Goal: Task Accomplishment & Management: Use online tool/utility

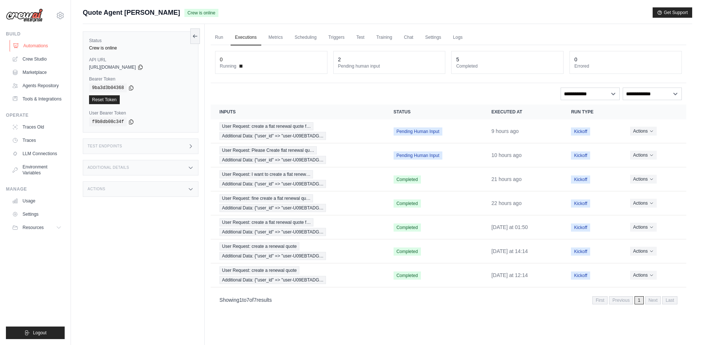
click at [31, 45] on link "Automations" at bounding box center [38, 46] width 56 height 12
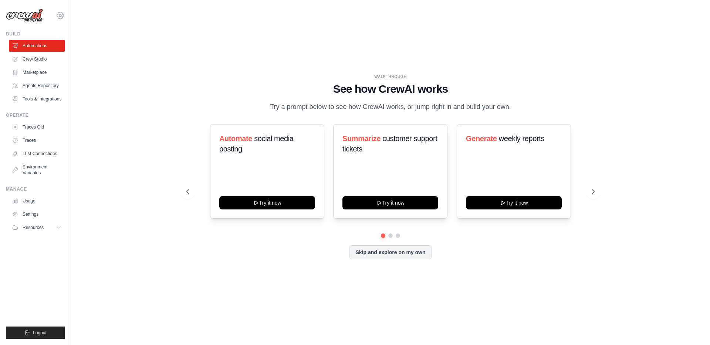
click at [58, 17] on icon at bounding box center [60, 15] width 9 height 9
click at [78, 48] on span "DS-DTS-Sandbox" at bounding box center [92, 45] width 58 height 7
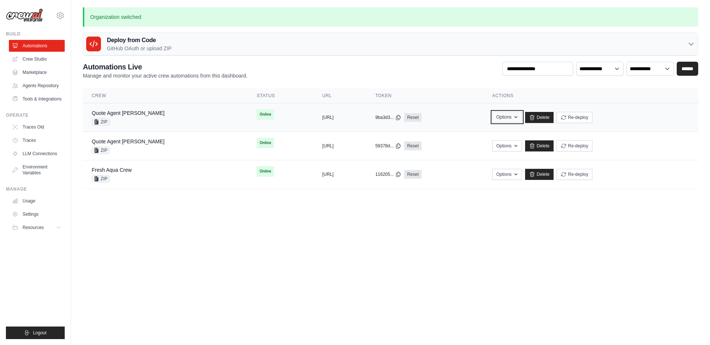
click at [517, 117] on icon "button" at bounding box center [515, 117] width 3 height 2
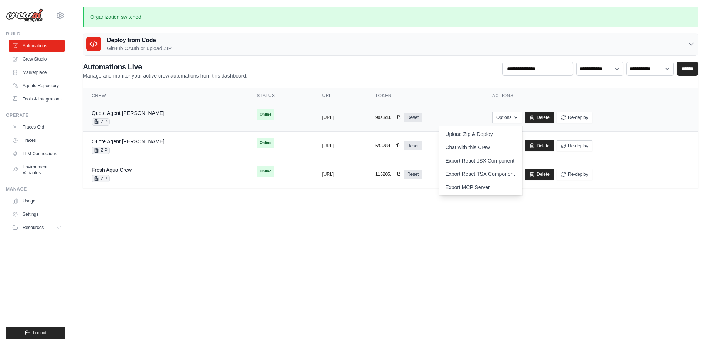
click at [143, 119] on div "Quote Agent Crewai ZIP" at bounding box center [165, 117] width 147 height 16
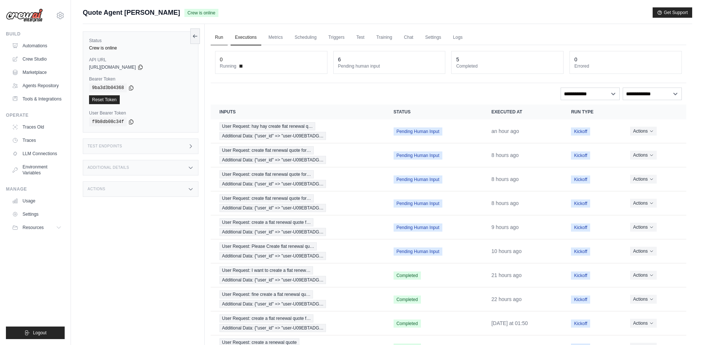
click at [218, 38] on link "Run" at bounding box center [219, 38] width 17 height 16
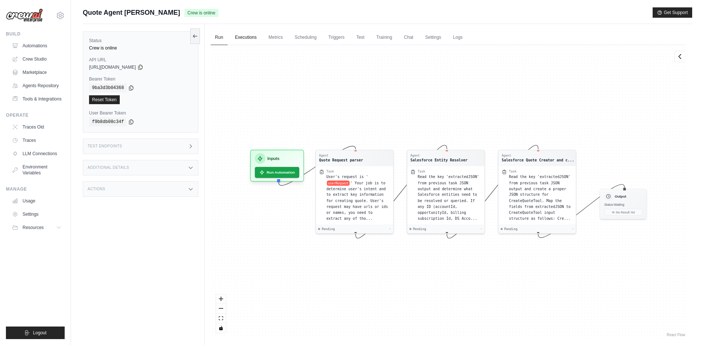
click at [240, 39] on link "Executions" at bounding box center [246, 38] width 31 height 16
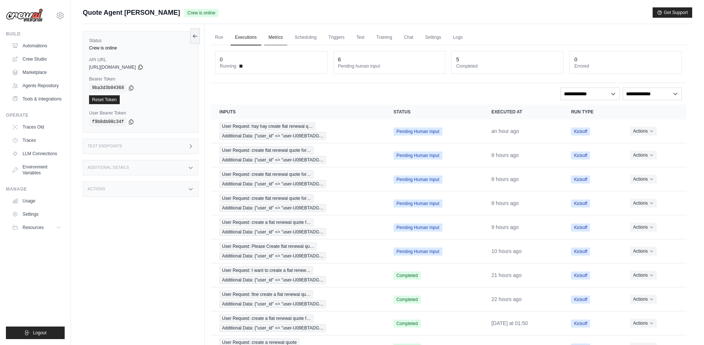
click at [275, 38] on link "Metrics" at bounding box center [275, 38] width 23 height 16
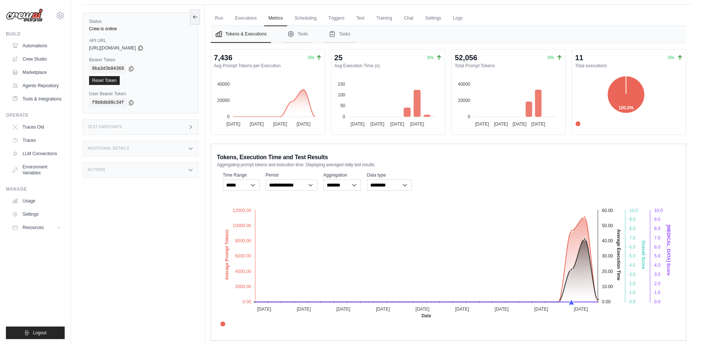
scroll to position [11, 0]
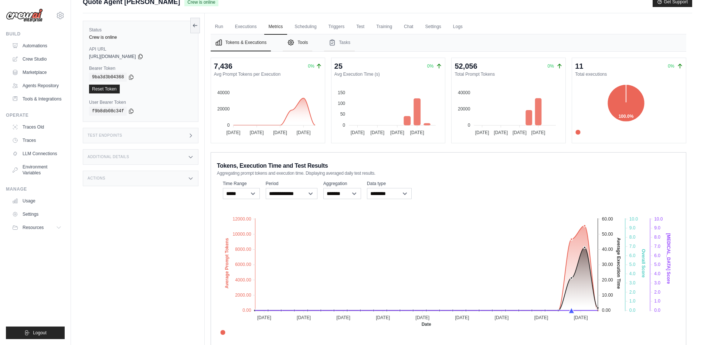
click at [298, 46] on button "Tools" at bounding box center [298, 42] width 30 height 17
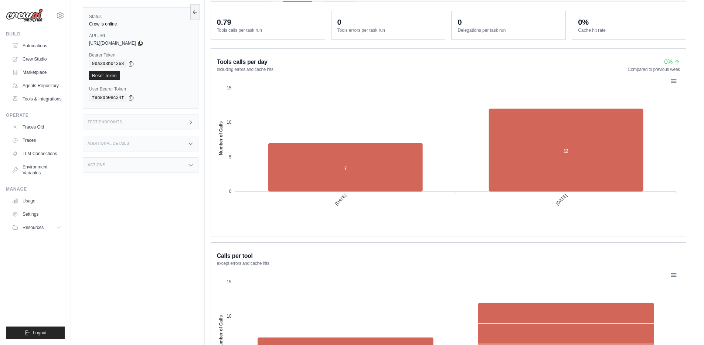
scroll to position [0, 0]
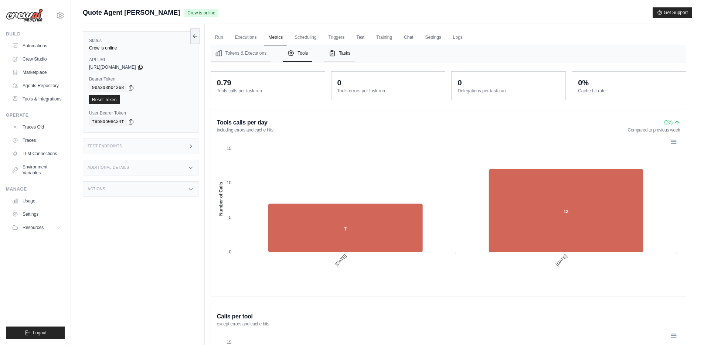
click at [336, 58] on button "Tasks" at bounding box center [339, 53] width 31 height 17
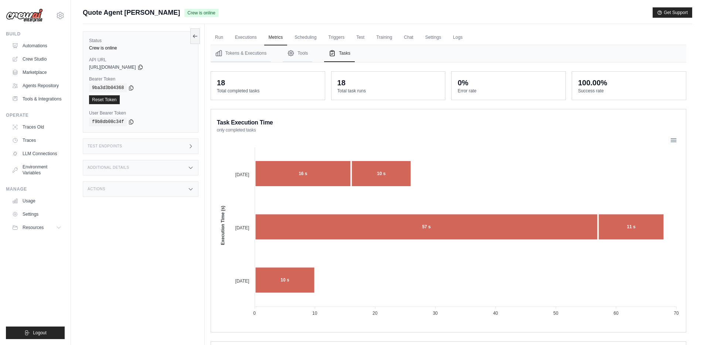
click at [159, 149] on div "Test Endpoints" at bounding box center [141, 147] width 116 height 16
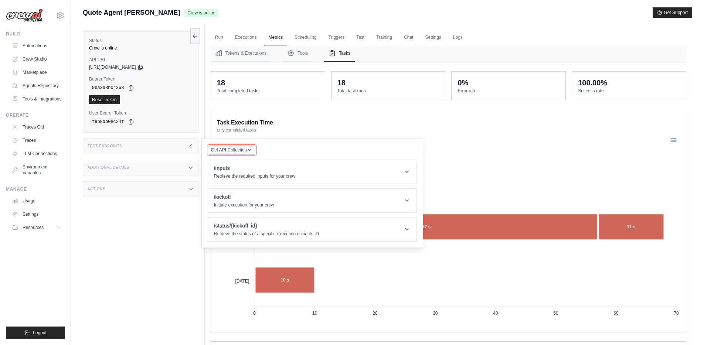
click at [237, 149] on span "Get API Collection" at bounding box center [229, 150] width 36 height 6
click at [242, 198] on h1 "/kickoff" at bounding box center [244, 196] width 60 height 7
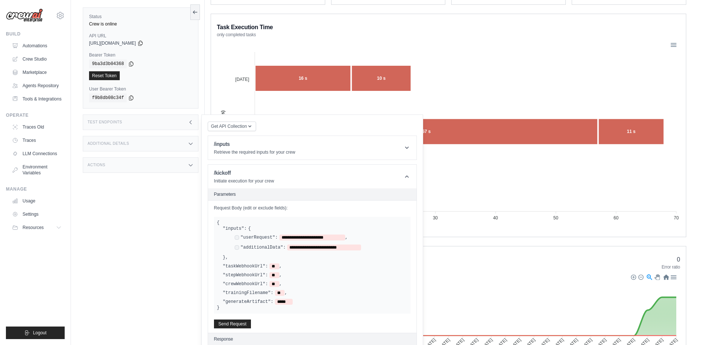
scroll to position [96, 0]
click at [278, 262] on div "**********" at bounding box center [312, 265] width 191 height 79
click at [275, 265] on span "**" at bounding box center [274, 267] width 10 height 6
paste span
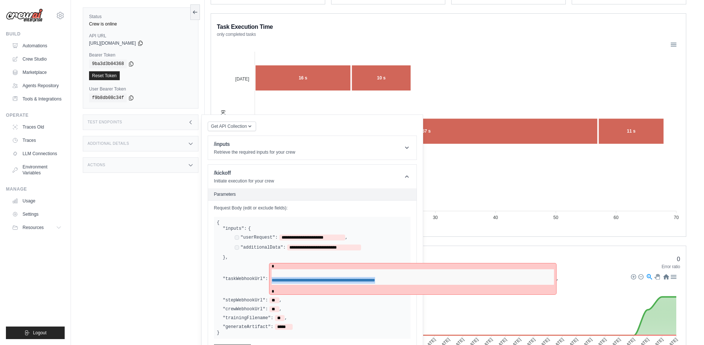
drag, startPoint x: 400, startPoint y: 280, endPoint x: 272, endPoint y: 281, distance: 128.2
click at [272, 281] on td "**********" at bounding box center [413, 277] width 282 height 16
copy link "**********"
click at [272, 275] on td "**********" at bounding box center [413, 277] width 282 height 16
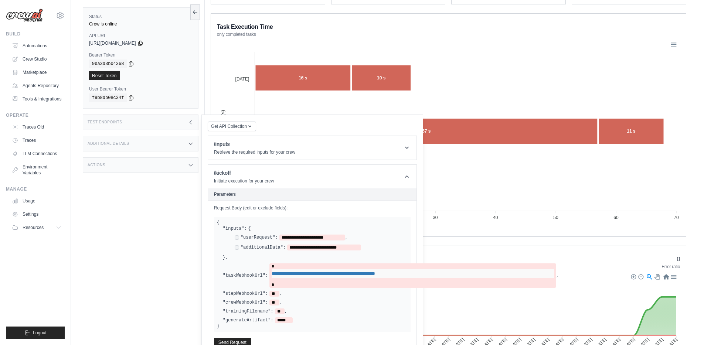
click at [244, 289] on div "**********" at bounding box center [312, 275] width 191 height 98
click at [305, 301] on div ""crewWebhookUrl": ** ," at bounding box center [315, 303] width 185 height 6
click at [301, 240] on span "**********" at bounding box center [312, 238] width 66 height 6
drag, startPoint x: 284, startPoint y: 237, endPoint x: 340, endPoint y: 238, distance: 55.8
click at [340, 238] on span "**********" at bounding box center [312, 238] width 66 height 6
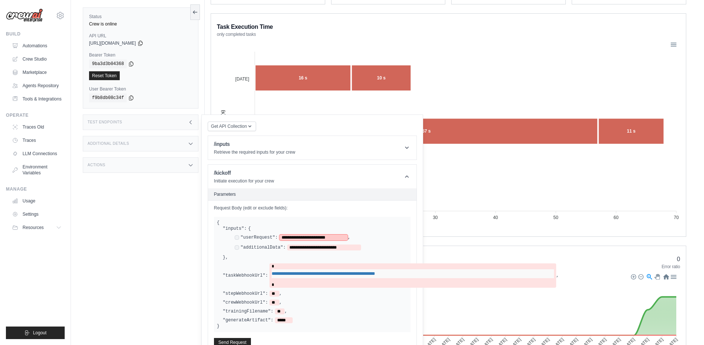
click at [308, 238] on span "**********" at bounding box center [313, 238] width 68 height 6
click at [356, 239] on span "**********" at bounding box center [320, 238] width 82 height 6
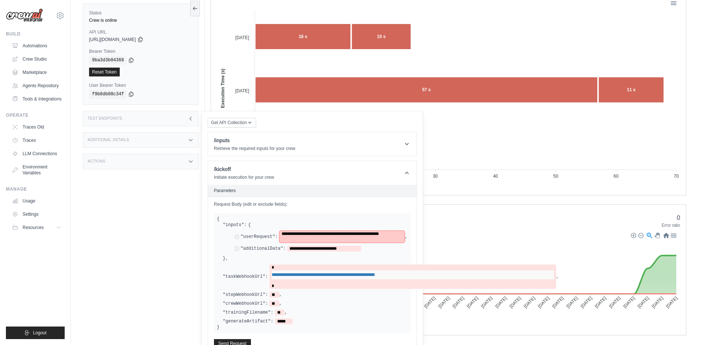
scroll to position [141, 0]
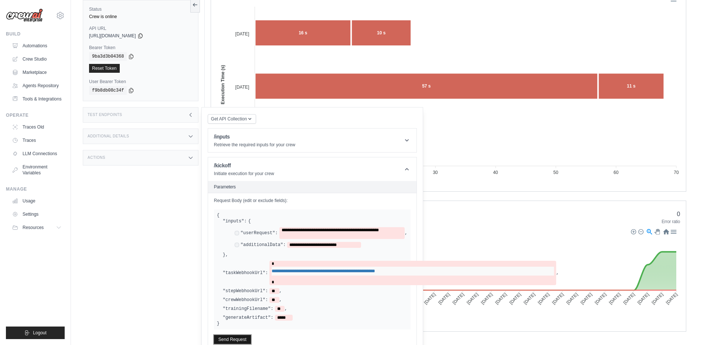
click at [232, 338] on button "Send Request" at bounding box center [232, 339] width 37 height 9
click at [187, 136] on div "Additional Details" at bounding box center [141, 137] width 116 height 16
click at [181, 204] on div "Actions" at bounding box center [141, 202] width 116 height 16
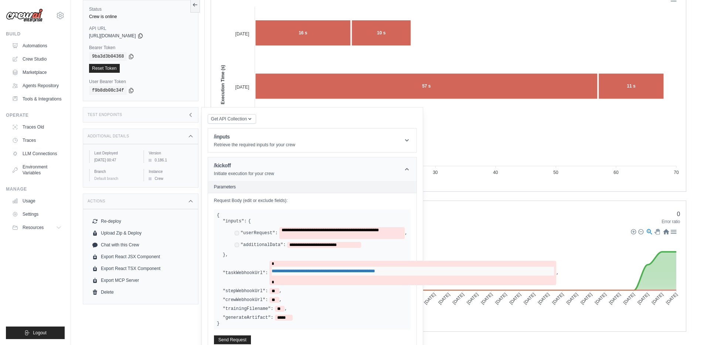
click at [325, 178] on header "/kickoff Initiate execution for your crew" at bounding box center [312, 169] width 208 height 24
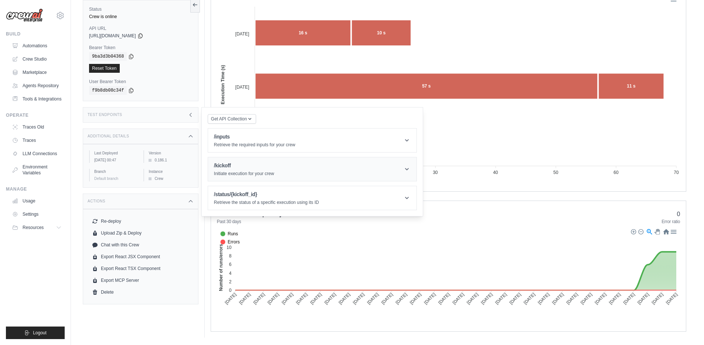
click at [326, 177] on header "/kickoff Initiate execution for your crew" at bounding box center [312, 169] width 208 height 24
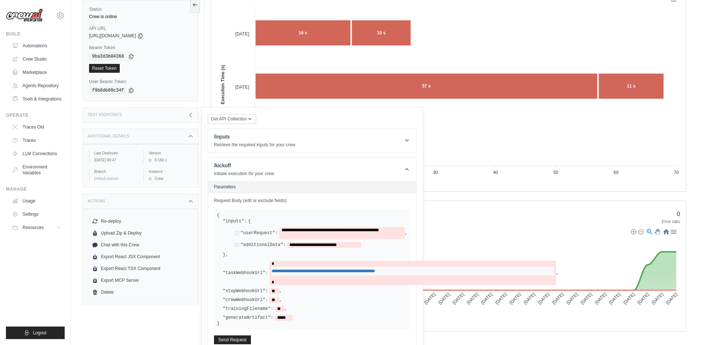
click at [236, 292] on label ""stepWebhookUrl":" at bounding box center [245, 291] width 45 height 6
click at [220, 290] on div "**********" at bounding box center [312, 269] width 191 height 102
click at [232, 289] on label ""stepWebhookUrl":" at bounding box center [245, 291] width 45 height 6
click at [234, 290] on label ""stepWebhookUrl":" at bounding box center [245, 291] width 45 height 6
click at [251, 292] on label ""stepWebhookUrl":" at bounding box center [245, 291] width 45 height 6
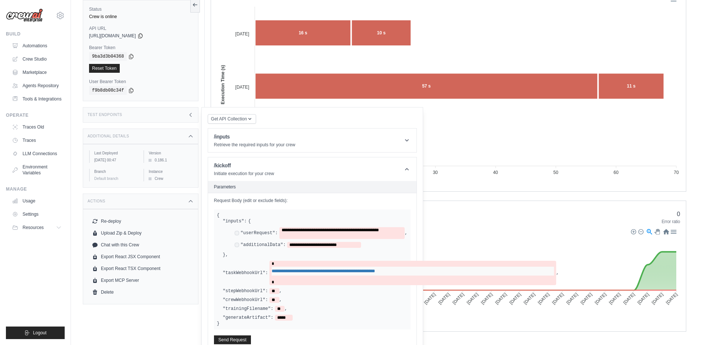
click at [295, 295] on div "**********" at bounding box center [312, 269] width 191 height 102
click at [282, 302] on div ""crewWebhookUrl": ** ," at bounding box center [315, 300] width 185 height 6
click at [239, 340] on button "Send Request" at bounding box center [232, 339] width 37 height 9
click at [283, 318] on span "*****" at bounding box center [284, 318] width 18 height 6
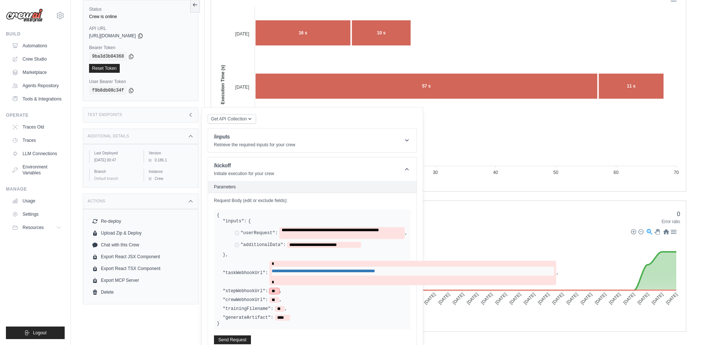
click at [275, 292] on span "**" at bounding box center [274, 291] width 10 height 6
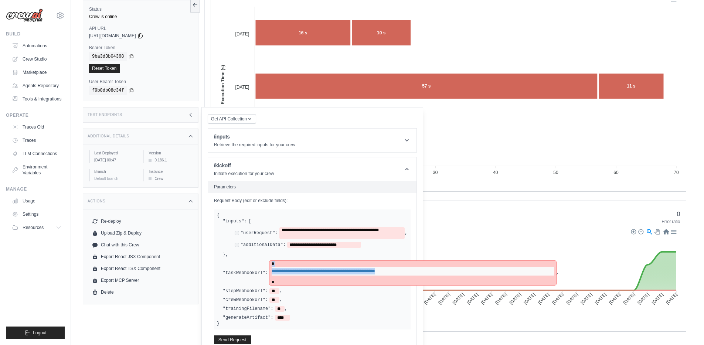
drag, startPoint x: 402, startPoint y: 270, endPoint x: 269, endPoint y: 271, distance: 133.4
click at [269, 271] on div "**********" at bounding box center [391, 273] width 336 height 24
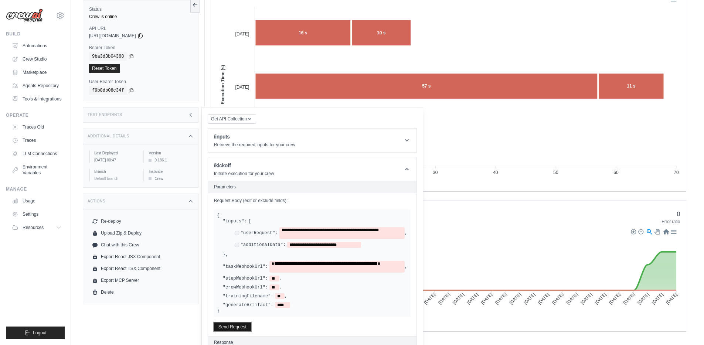
click at [234, 328] on button "Send Request" at bounding box center [232, 327] width 37 height 9
click at [235, 342] on div "Response" at bounding box center [312, 343] width 197 height 6
click at [227, 342] on h2 "Response" at bounding box center [223, 343] width 19 height 6
click at [407, 171] on icon at bounding box center [406, 169] width 7 height 7
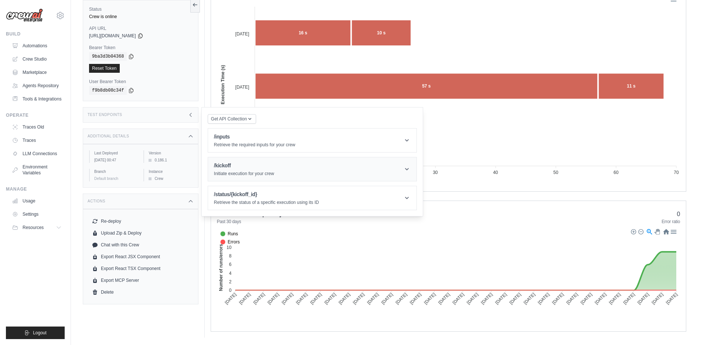
click at [254, 173] on p "Initiate execution for your crew" at bounding box center [244, 174] width 60 height 6
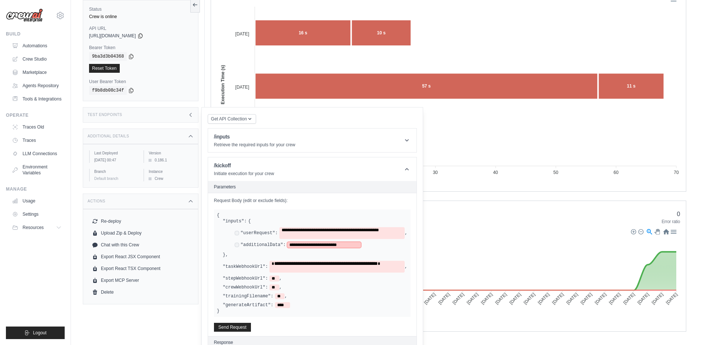
click at [293, 245] on span "**********" at bounding box center [324, 245] width 74 height 6
drag, startPoint x: 359, startPoint y: 247, endPoint x: 295, endPoint y: 241, distance: 64.9
click at [295, 241] on div "**********" at bounding box center [318, 238] width 179 height 22
click at [299, 247] on span "**********" at bounding box center [325, 245] width 77 height 6
drag, startPoint x: 296, startPoint y: 245, endPoint x: 358, endPoint y: 247, distance: 62.1
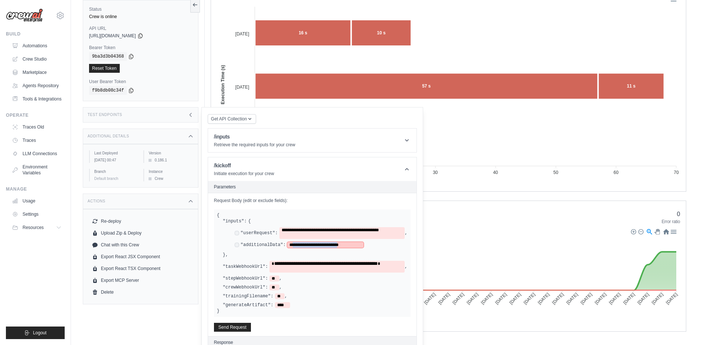
click at [358, 247] on span "**********" at bounding box center [325, 245] width 77 height 6
click at [298, 244] on span "**********" at bounding box center [334, 245] width 95 height 6
click at [231, 328] on button "Send Request" at bounding box center [232, 327] width 37 height 9
click at [305, 140] on header "/inputs Retrieve the required inputs for your crew" at bounding box center [312, 141] width 208 height 24
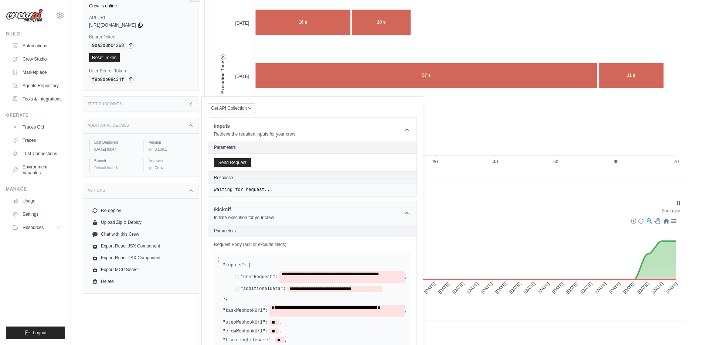
scroll to position [169, 0]
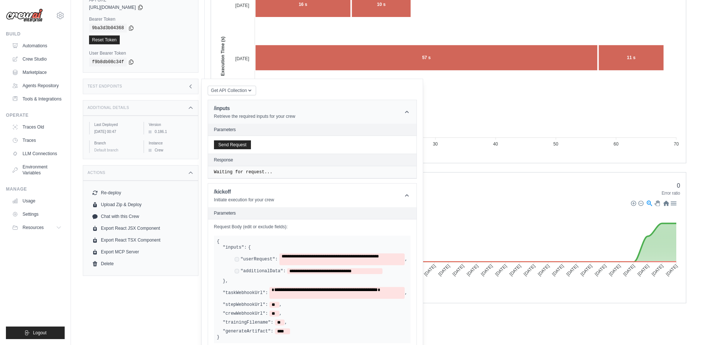
click at [406, 113] on icon at bounding box center [406, 111] width 7 height 7
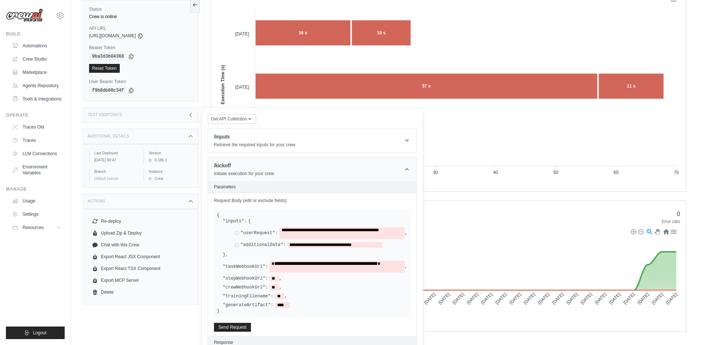
click at [407, 169] on icon at bounding box center [407, 169] width 4 height 2
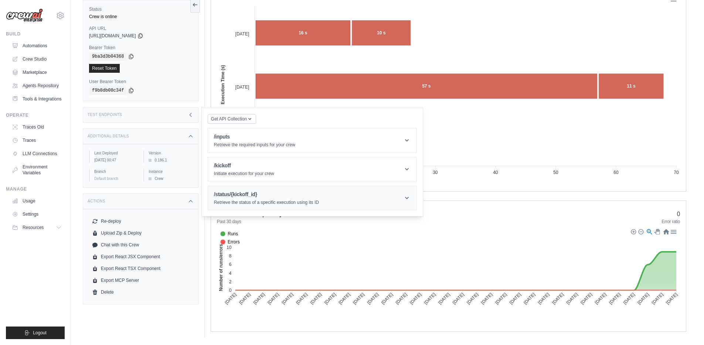
click at [408, 197] on icon at bounding box center [406, 197] width 7 height 7
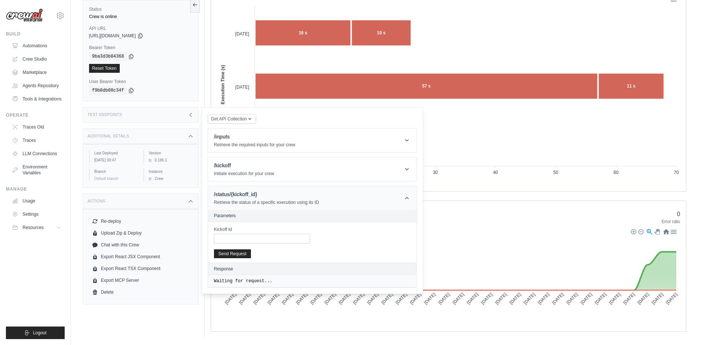
click at [408, 197] on icon at bounding box center [406, 197] width 7 height 7
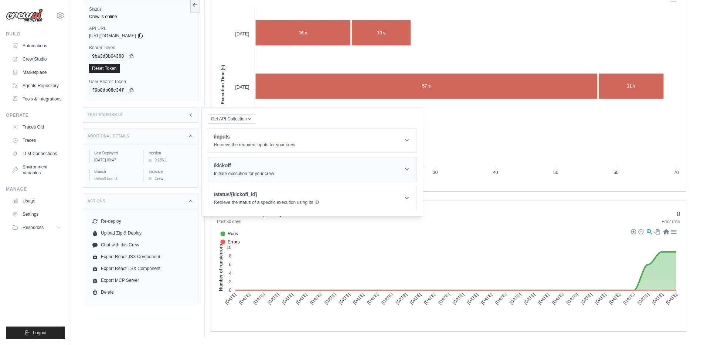
click at [409, 169] on icon at bounding box center [406, 169] width 7 height 7
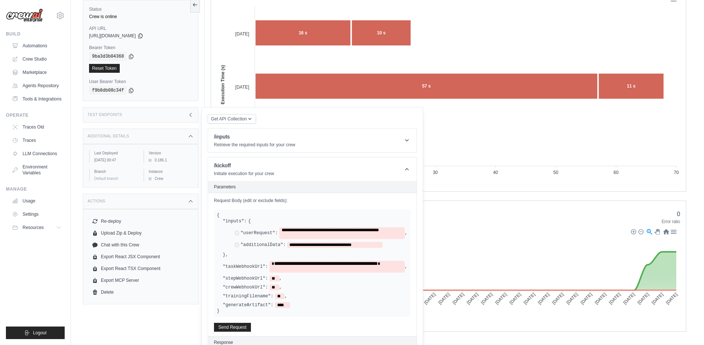
click at [225, 313] on div "**********" at bounding box center [312, 264] width 197 height 108
click at [221, 311] on div "**********" at bounding box center [312, 264] width 197 height 108
click at [277, 337] on div "Response" at bounding box center [312, 343] width 208 height 12
click at [315, 193] on header "Parameters" at bounding box center [312, 187] width 208 height 12
click at [315, 184] on header "Parameters" at bounding box center [312, 187] width 208 height 12
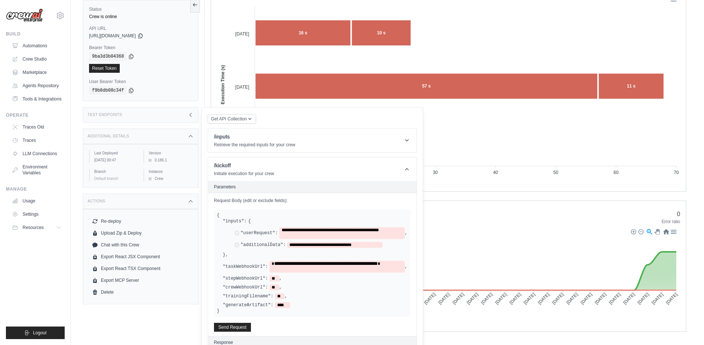
click at [238, 211] on div "**********" at bounding box center [312, 264] width 197 height 108
click at [240, 211] on div "**********" at bounding box center [312, 264] width 197 height 108
click at [224, 221] on label ""inputs":" at bounding box center [235, 221] width 24 height 6
click at [315, 204] on div "**********" at bounding box center [312, 264] width 208 height 143
click at [375, 197] on div "**********" at bounding box center [312, 264] width 208 height 143
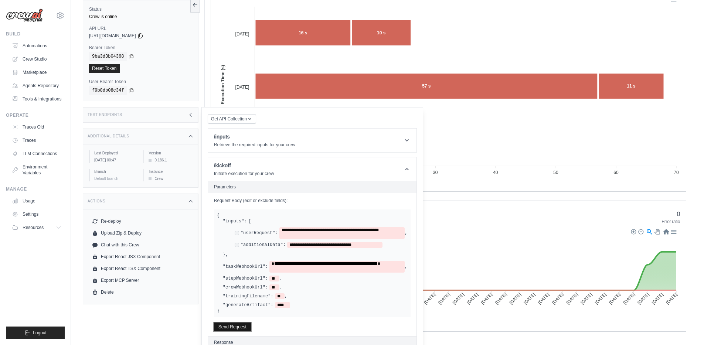
click at [227, 327] on button "Send Request" at bounding box center [232, 327] width 37 height 9
click at [234, 328] on button "Send Request" at bounding box center [232, 327] width 37 height 9
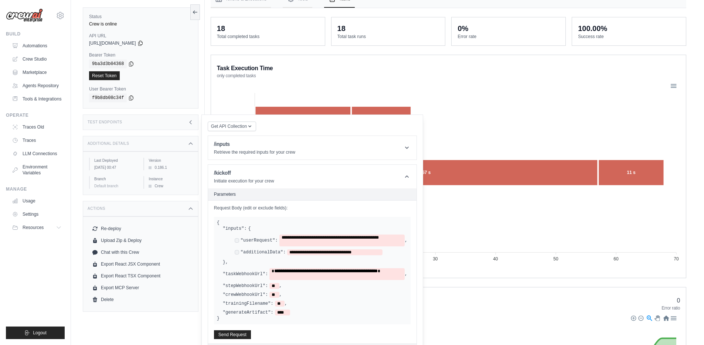
scroll to position [0, 0]
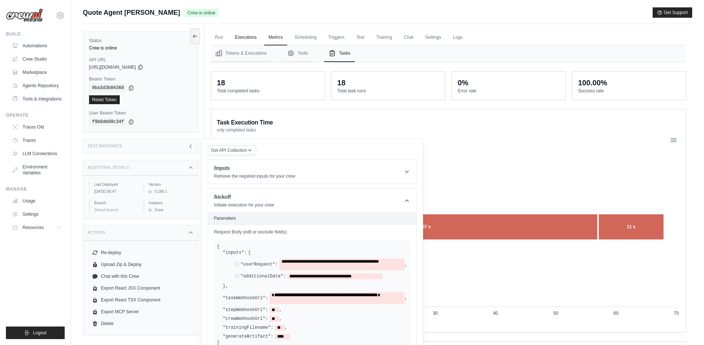
click at [240, 38] on link "Executions" at bounding box center [246, 38] width 31 height 16
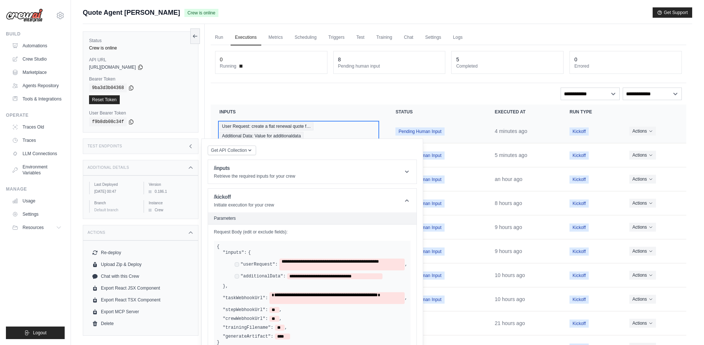
click at [272, 126] on span "User Request: create a flat renewal quote f…" at bounding box center [267, 126] width 94 height 8
click at [647, 133] on button "Actions" at bounding box center [642, 130] width 26 height 9
click at [644, 148] on link "View Details" at bounding box center [653, 145] width 47 height 12
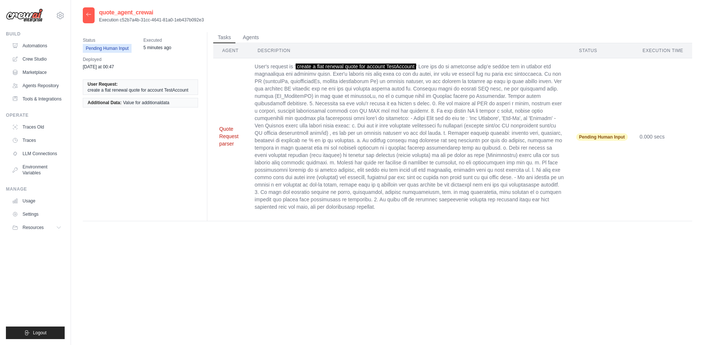
click at [237, 133] on button "Quote Request parser" at bounding box center [231, 136] width 24 height 22
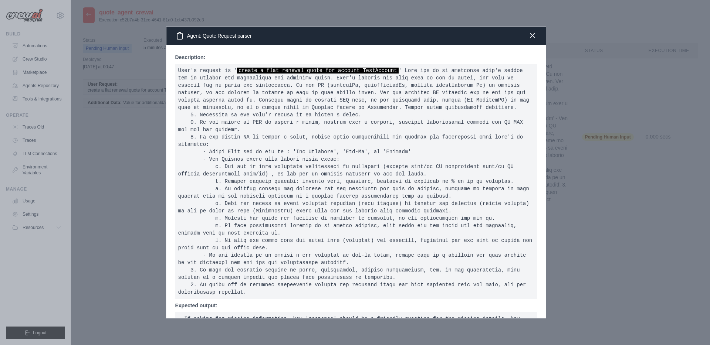
click at [533, 37] on icon "button" at bounding box center [532, 35] width 4 height 4
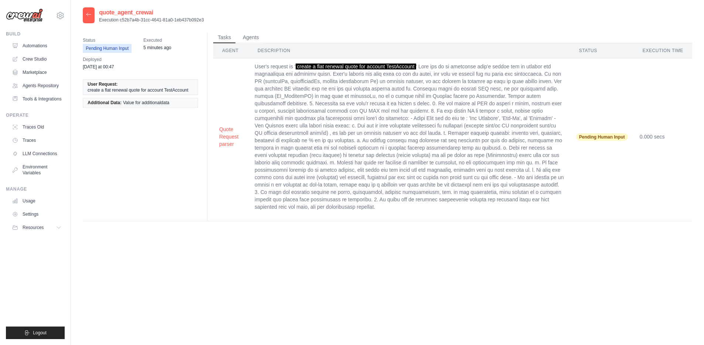
click at [90, 17] on icon at bounding box center [89, 14] width 6 height 6
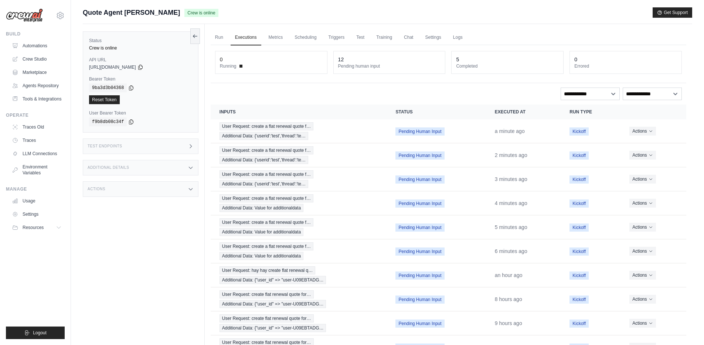
click at [142, 151] on div "Test Endpoints" at bounding box center [141, 147] width 116 height 16
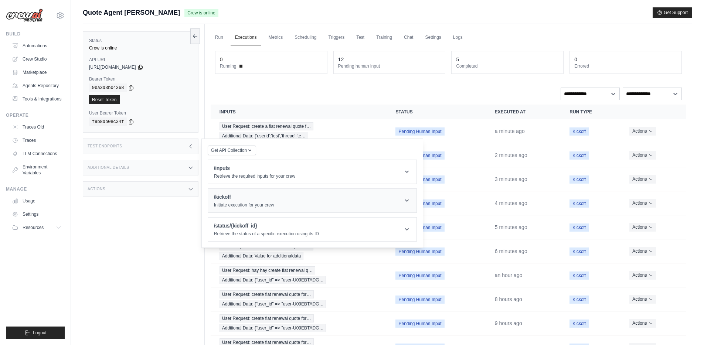
click at [238, 200] on h1 "/kickoff" at bounding box center [244, 196] width 60 height 7
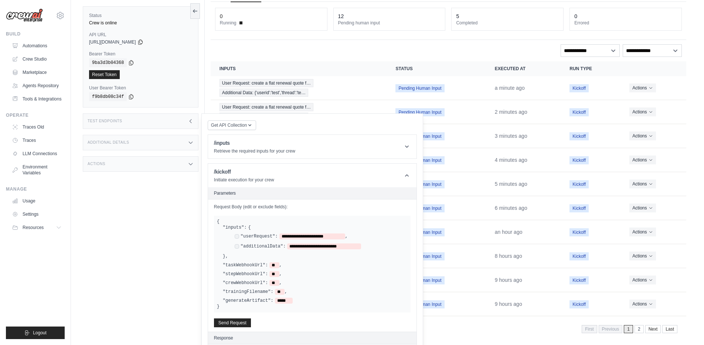
scroll to position [72, 0]
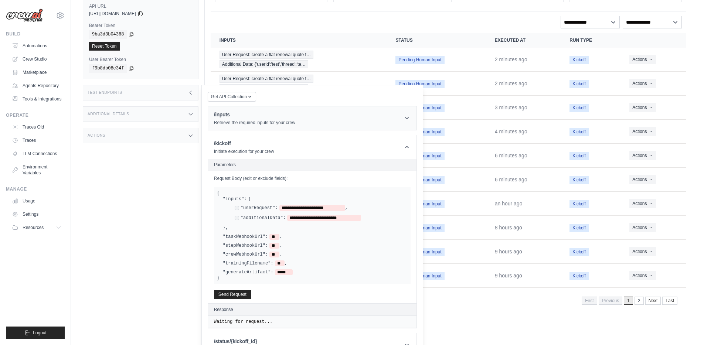
click at [288, 122] on p "Retrieve the required inputs for your crew" at bounding box center [254, 123] width 81 height 6
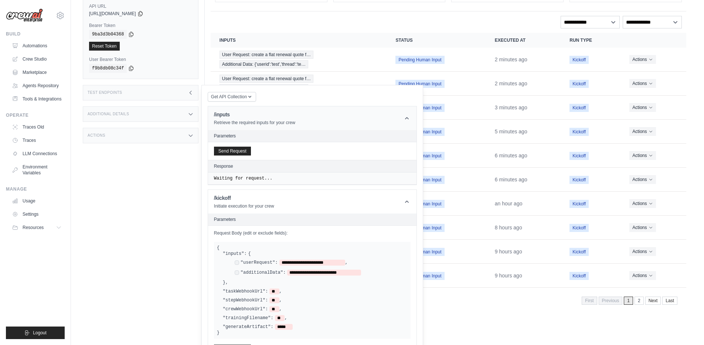
click at [288, 122] on p "Retrieve the required inputs for your crew" at bounding box center [254, 123] width 81 height 6
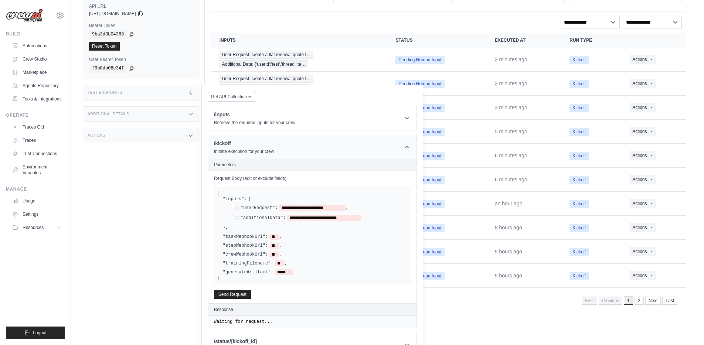
click at [301, 150] on header "/kickoff Initiate execution for your crew" at bounding box center [312, 147] width 208 height 24
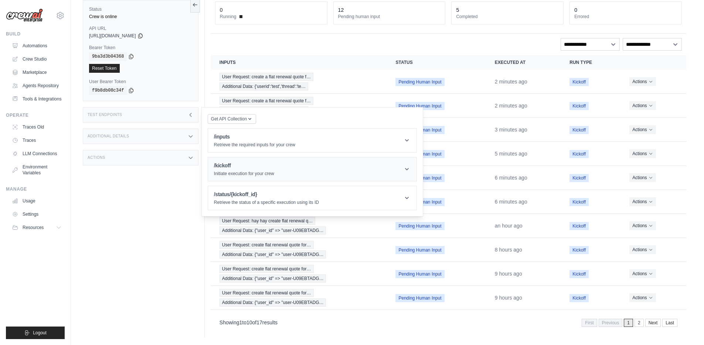
scroll to position [50, 0]
click at [168, 133] on div "Additional Details" at bounding box center [141, 137] width 116 height 16
click at [162, 156] on div "Actions" at bounding box center [141, 158] width 116 height 16
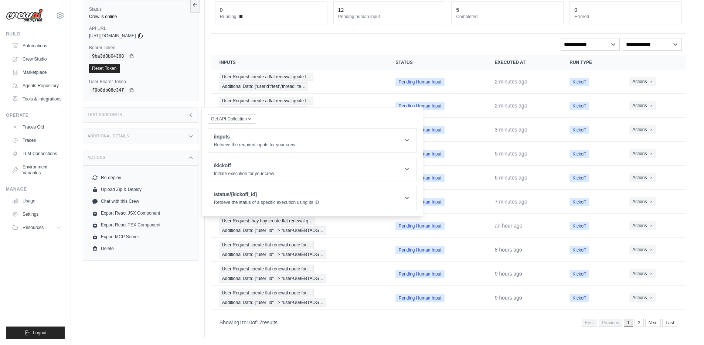
click at [162, 156] on div "Actions" at bounding box center [141, 158] width 116 height 16
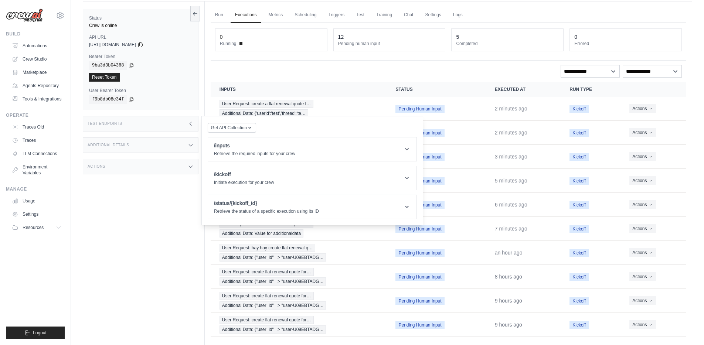
scroll to position [9, 0]
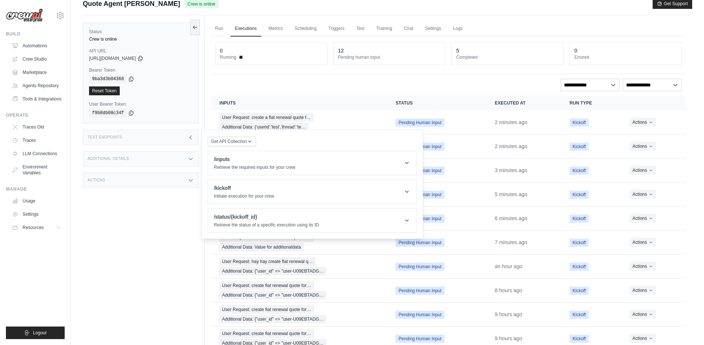
click at [288, 92] on div "**********" at bounding box center [449, 204] width 476 height 336
click at [331, 120] on div "User Request: create a flat renewal quote f… Additional Data: {'userid':'test',…" at bounding box center [299, 122] width 159 height 18
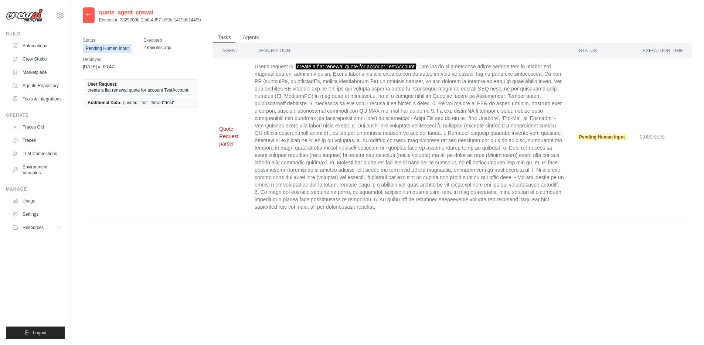
click at [229, 131] on button "Quote Request parser" at bounding box center [231, 136] width 24 height 22
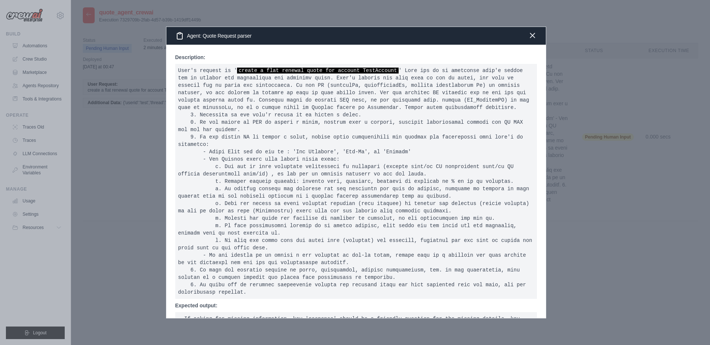
click at [534, 33] on icon "button" at bounding box center [532, 35] width 4 height 4
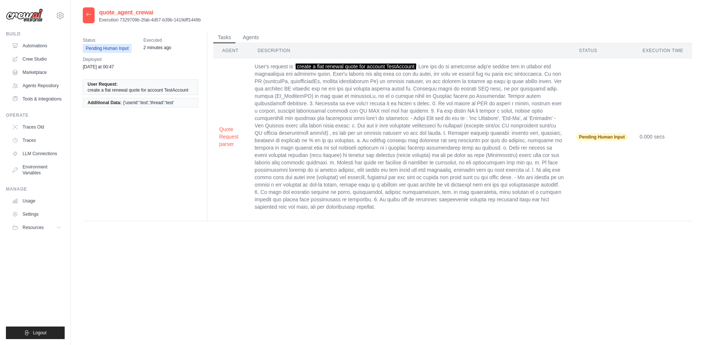
click at [88, 14] on icon at bounding box center [89, 14] width 6 height 6
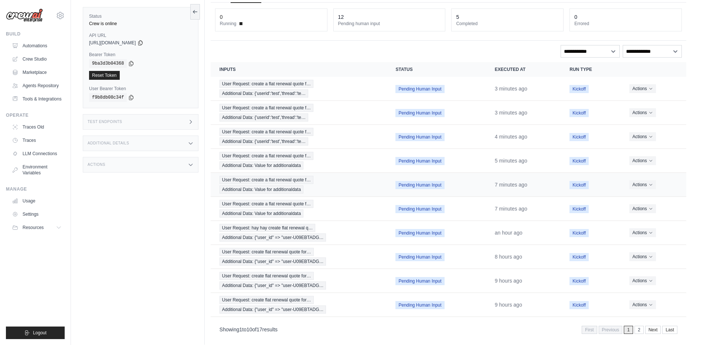
scroll to position [43, 0]
click at [649, 89] on icon "Actions for execution" at bounding box center [651, 88] width 4 height 4
click at [642, 115] on button "Delete" at bounding box center [653, 113] width 47 height 12
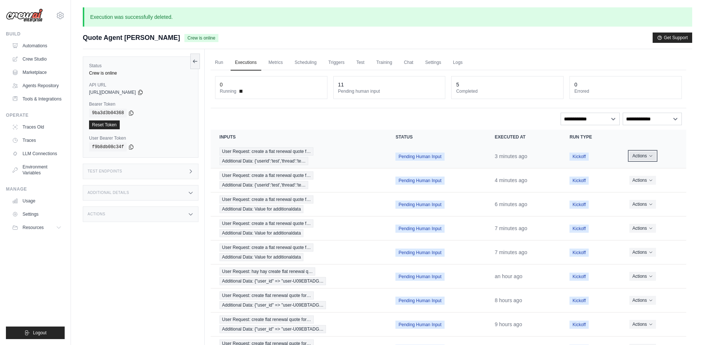
click at [639, 154] on button "Actions" at bounding box center [642, 156] width 26 height 9
click at [642, 183] on button "Delete" at bounding box center [653, 181] width 47 height 12
click at [650, 155] on icon "Actions for execution" at bounding box center [651, 156] width 4 height 4
click at [647, 180] on button "Delete" at bounding box center [653, 181] width 47 height 12
click at [644, 155] on button "Actions" at bounding box center [642, 156] width 26 height 9
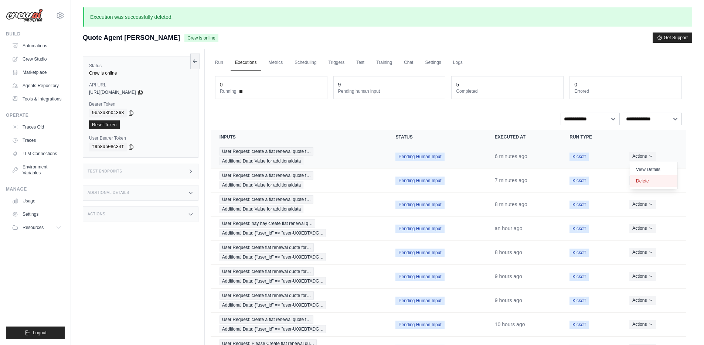
click at [639, 183] on button "Delete" at bounding box center [653, 181] width 47 height 12
click at [646, 156] on button "Actions" at bounding box center [642, 156] width 26 height 9
click at [642, 181] on button "Delete" at bounding box center [653, 181] width 47 height 12
click at [650, 157] on icon "Actions for execution" at bounding box center [651, 156] width 4 height 4
click at [642, 181] on button "Delete" at bounding box center [653, 181] width 47 height 12
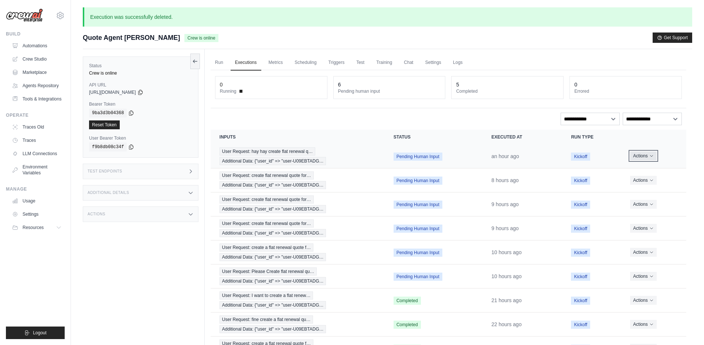
click at [646, 158] on button "Actions" at bounding box center [643, 156] width 26 height 9
click at [643, 182] on button "Delete" at bounding box center [653, 181] width 47 height 12
click at [644, 202] on button "Delete" at bounding box center [653, 205] width 47 height 12
click at [647, 156] on button "Actions" at bounding box center [643, 156] width 26 height 9
click at [639, 183] on button "Delete" at bounding box center [653, 181] width 47 height 12
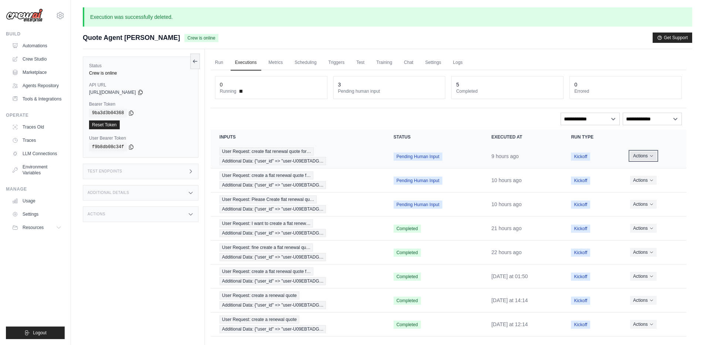
click at [645, 157] on button "Actions" at bounding box center [643, 156] width 26 height 9
click at [645, 179] on button "Delete" at bounding box center [653, 181] width 47 height 12
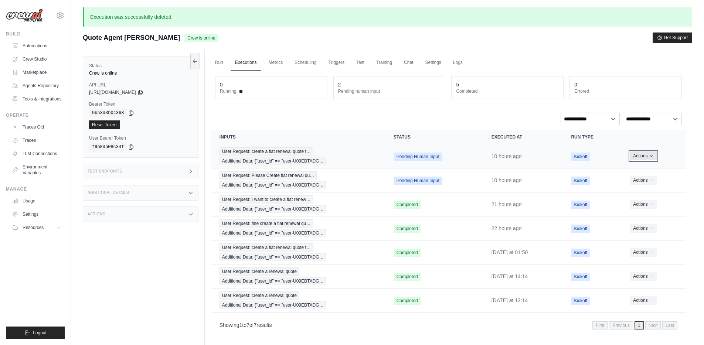
click at [647, 158] on button "Actions" at bounding box center [643, 156] width 26 height 9
click at [643, 180] on button "Delete" at bounding box center [653, 181] width 47 height 12
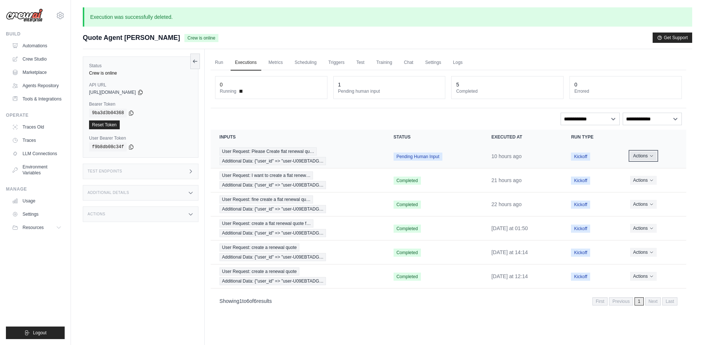
click at [642, 157] on button "Actions" at bounding box center [643, 156] width 26 height 9
click at [641, 179] on button "Delete" at bounding box center [653, 181] width 47 height 12
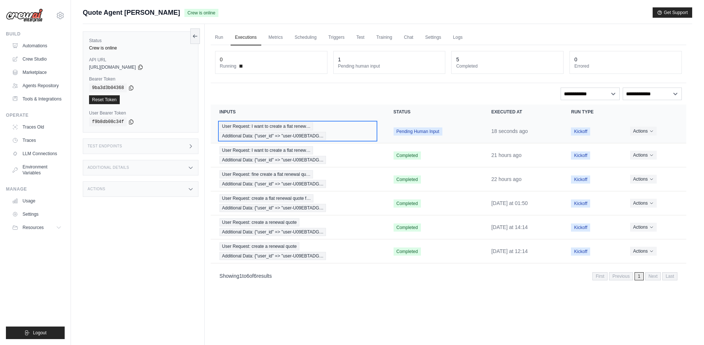
click at [231, 126] on span "User Request: I want to create a flat renew…" at bounding box center [267, 126] width 94 height 8
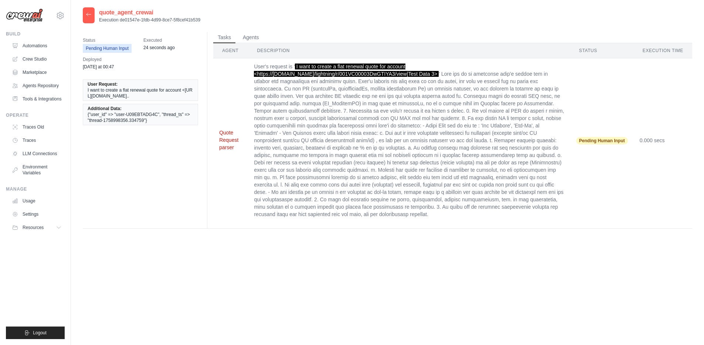
click at [230, 133] on button "Quote Request parser" at bounding box center [230, 140] width 23 height 22
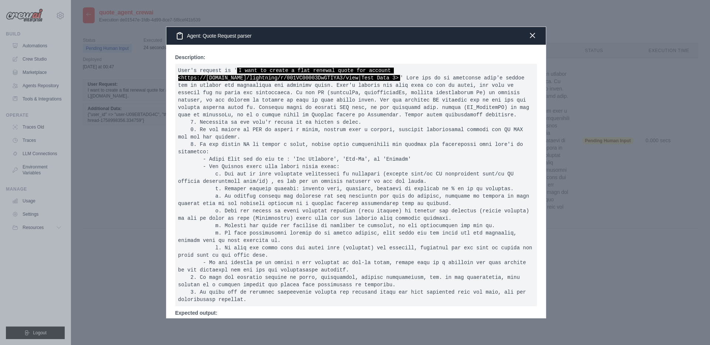
click at [531, 36] on icon "button" at bounding box center [532, 35] width 4 height 4
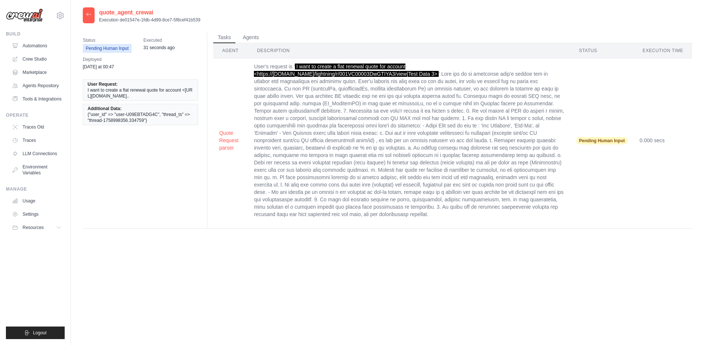
click at [88, 17] on icon at bounding box center [89, 14] width 6 height 6
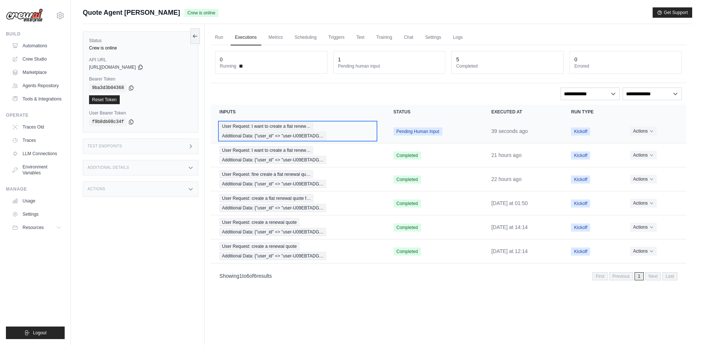
click at [251, 131] on div "User Request: I want to create a flat renew… Additional Data: {"user_id" => "us…" at bounding box center [298, 131] width 156 height 18
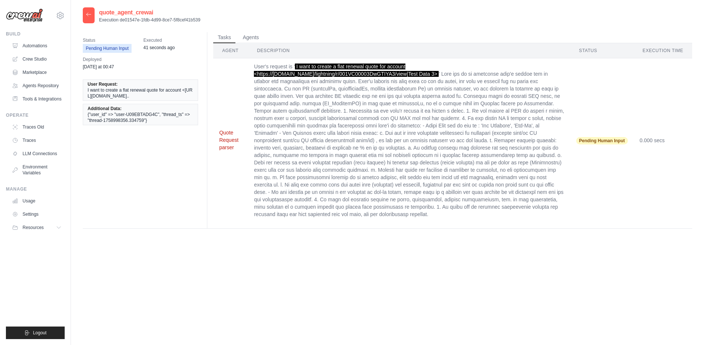
click at [228, 136] on button "Quote Request parser" at bounding box center [230, 140] width 23 height 22
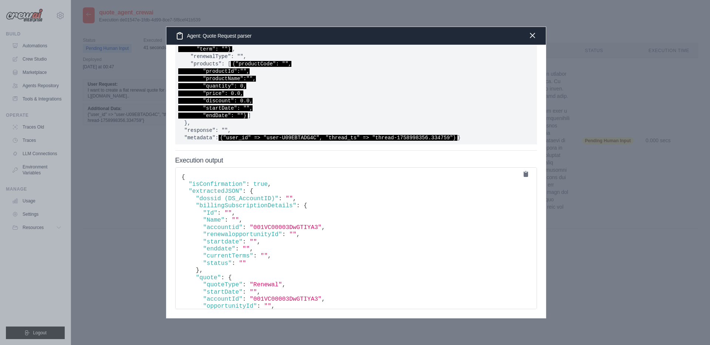
click at [534, 35] on icon "button" at bounding box center [532, 35] width 9 height 9
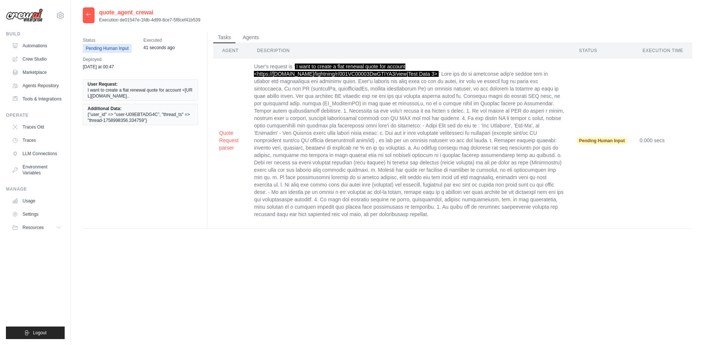
click at [420, 186] on td "User's request is ' I want to create a flat renewal quote for account <https://…" at bounding box center [409, 140] width 322 height 164
click at [219, 138] on button "Quote Request parser" at bounding box center [230, 140] width 23 height 22
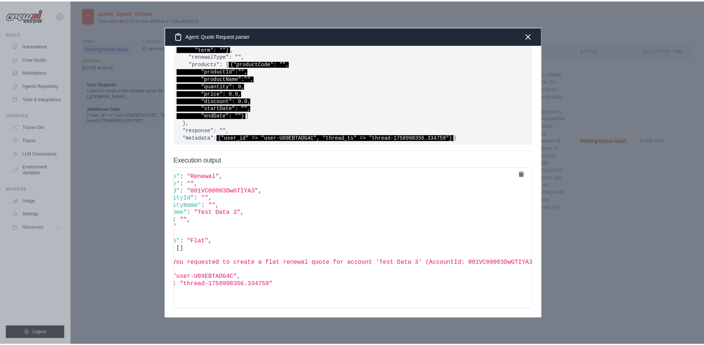
scroll to position [113, 0]
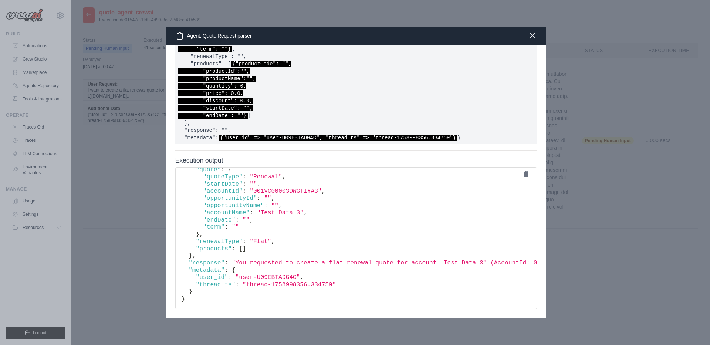
click at [533, 39] on icon "button" at bounding box center [532, 35] width 9 height 9
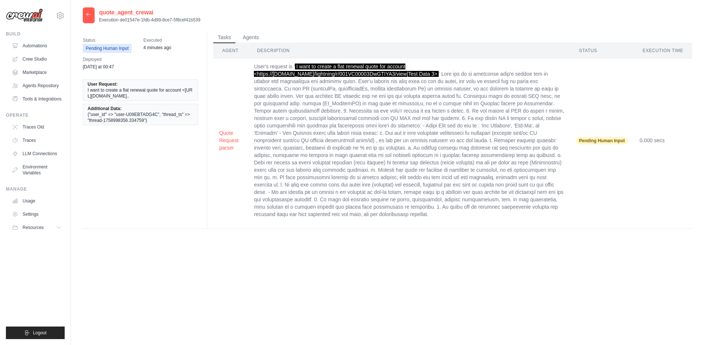
click at [88, 14] on icon at bounding box center [89, 14] width 6 height 6
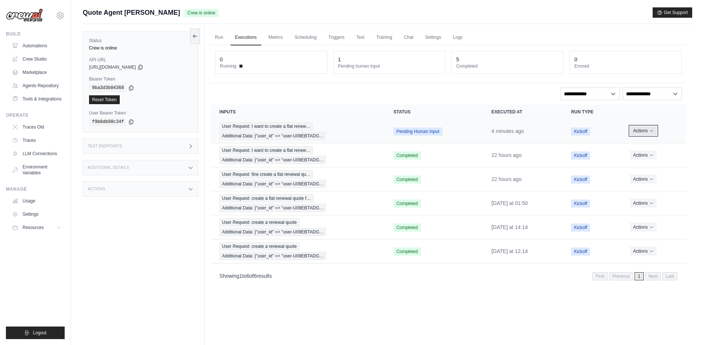
click at [647, 131] on button "Actions" at bounding box center [643, 130] width 26 height 9
click at [644, 156] on button "Delete" at bounding box center [653, 156] width 47 height 12
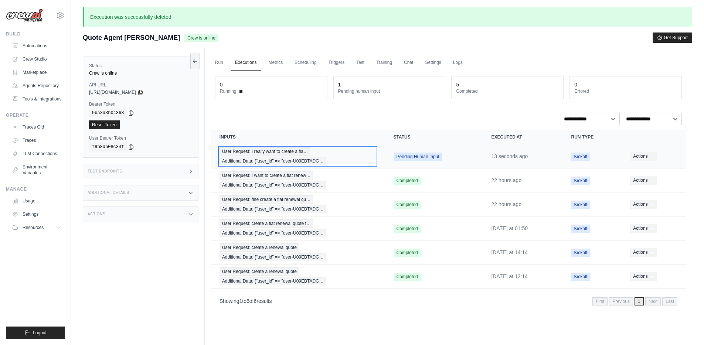
click at [247, 152] on span "User Request: I really want to create a fla…" at bounding box center [265, 151] width 91 height 8
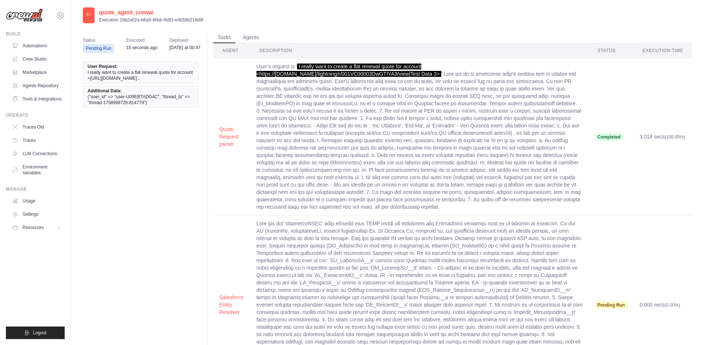
click at [321, 234] on td at bounding box center [420, 304] width 338 height 179
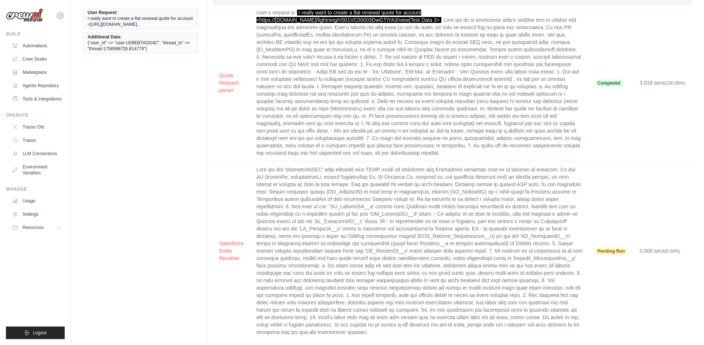
scroll to position [55, 0]
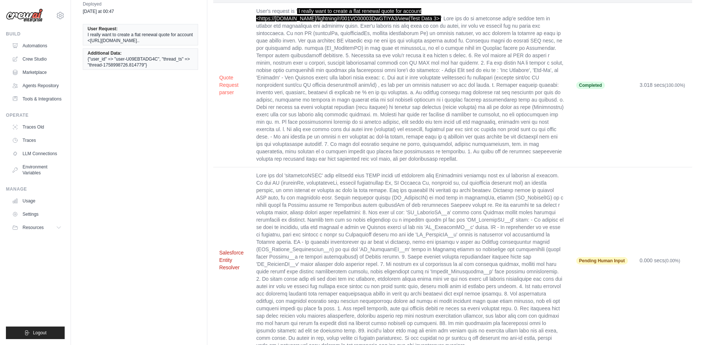
click at [231, 251] on button "Salesforce Entity Resolver" at bounding box center [231, 260] width 25 height 22
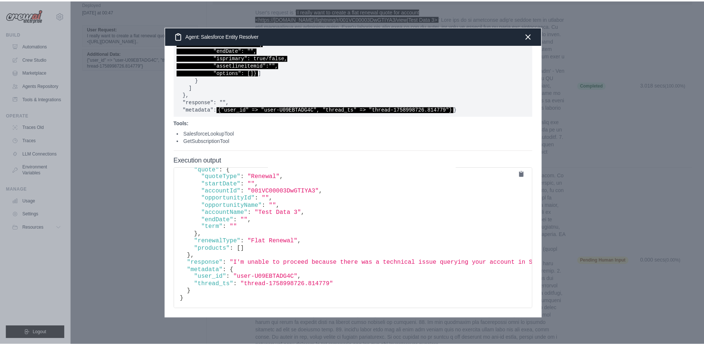
scroll to position [113, 0]
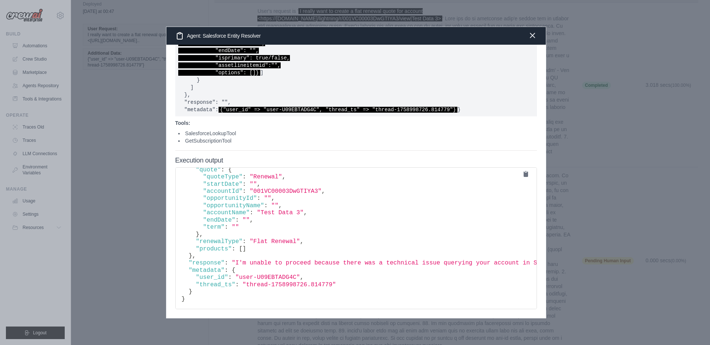
click at [533, 38] on icon "button" at bounding box center [532, 35] width 9 height 9
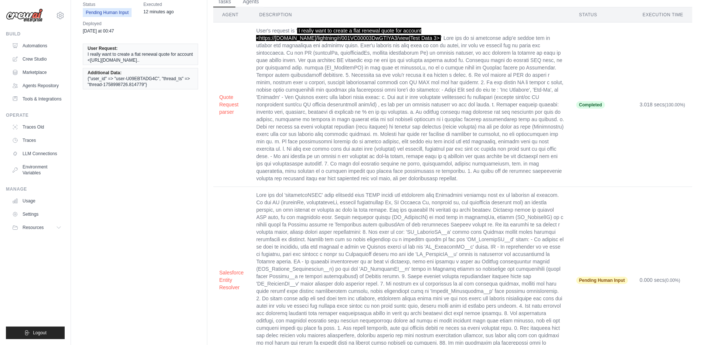
scroll to position [0, 0]
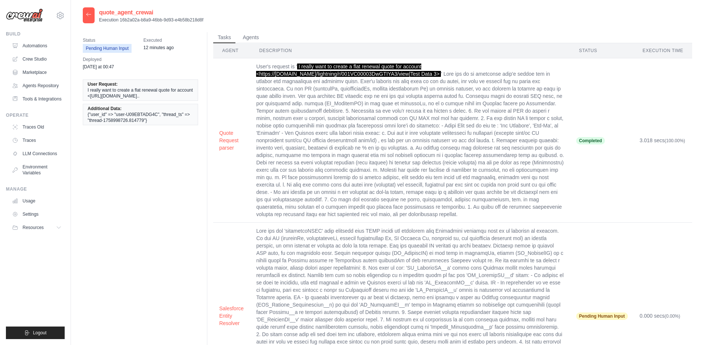
click at [91, 15] on icon at bounding box center [89, 14] width 6 height 6
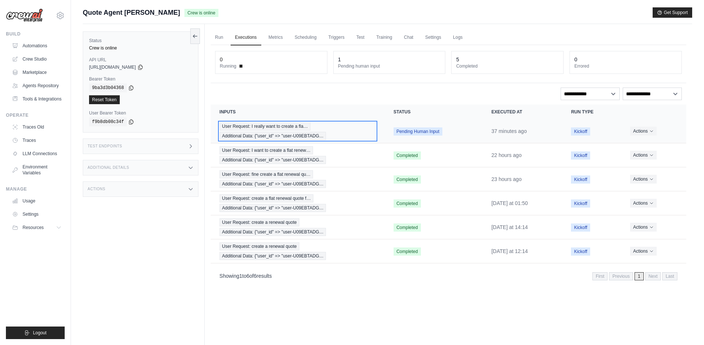
click at [351, 129] on div "User Request: I really want to create a fla… Additional Data: {"user_id" => "us…" at bounding box center [298, 131] width 156 height 18
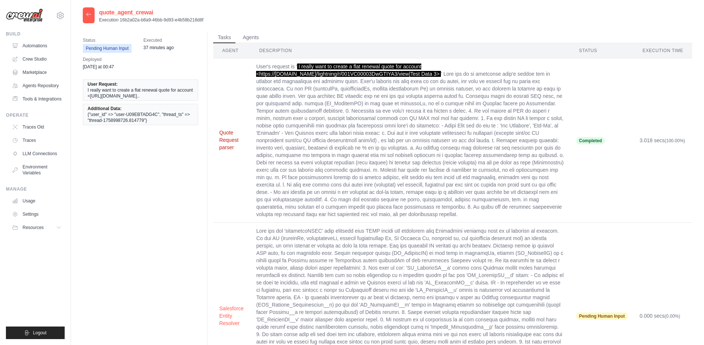
click at [226, 143] on button "Quote Request parser" at bounding box center [231, 140] width 25 height 22
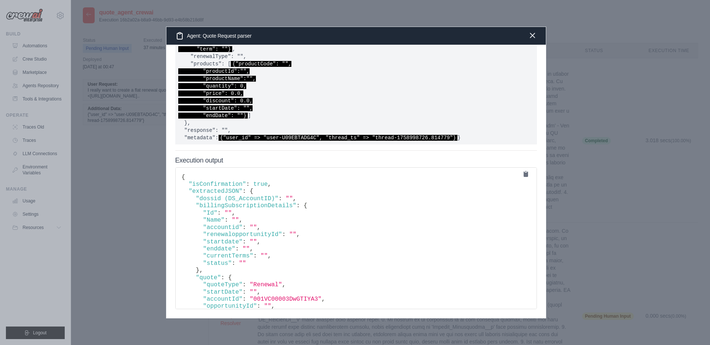
click at [533, 35] on icon "button" at bounding box center [532, 35] width 9 height 9
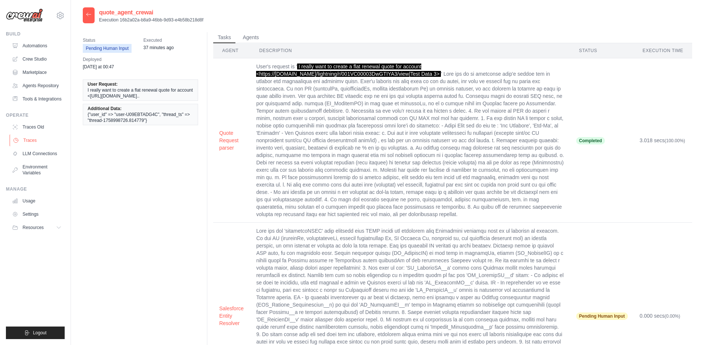
click at [33, 143] on link "Traces" at bounding box center [38, 141] width 56 height 12
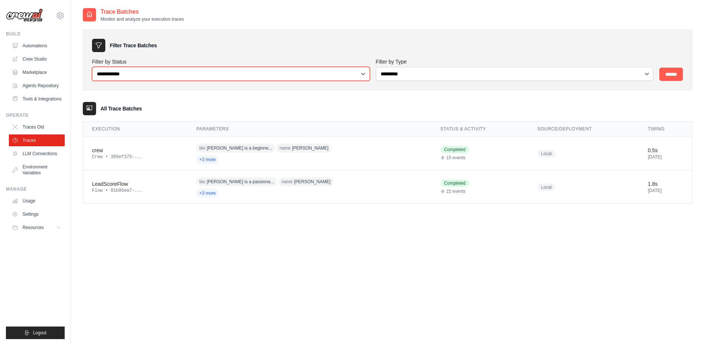
click at [153, 79] on select "**********" at bounding box center [231, 74] width 278 height 14
click at [678, 76] on input "******" at bounding box center [671, 74] width 24 height 13
click at [672, 75] on input "******" at bounding box center [671, 74] width 24 height 13
click at [37, 47] on link "Automations" at bounding box center [38, 46] width 56 height 12
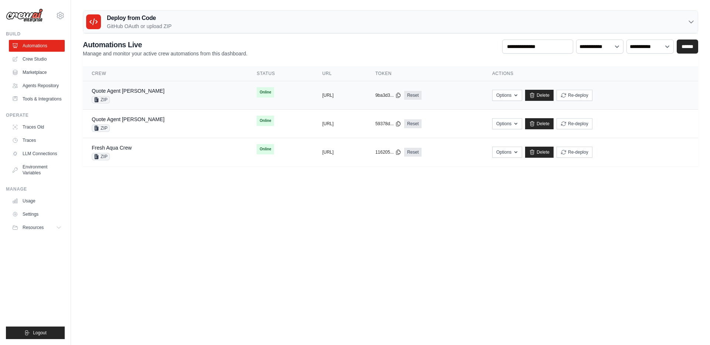
click at [156, 96] on div "Quote Agent Crewai ZIP" at bounding box center [165, 95] width 147 height 16
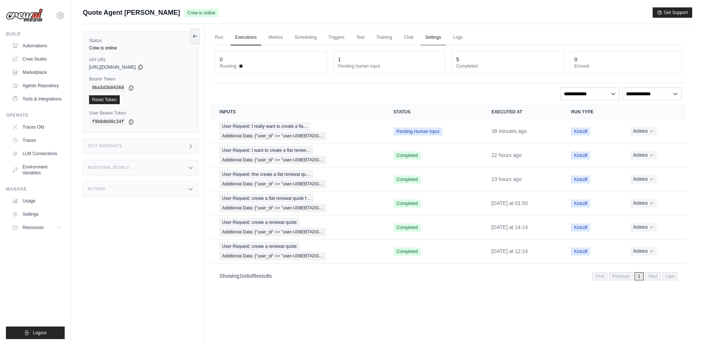
click at [436, 35] on link "Settings" at bounding box center [433, 38] width 25 height 16
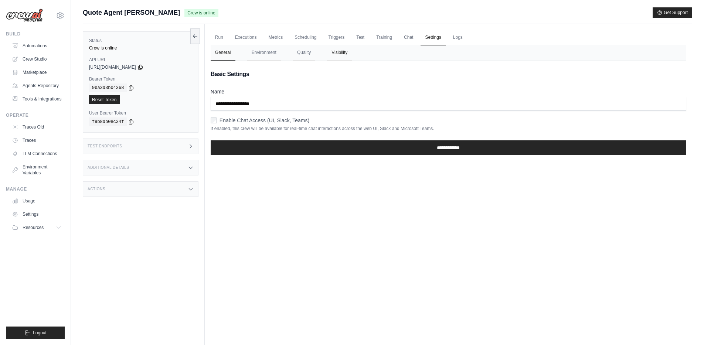
click at [345, 55] on button "Visibility" at bounding box center [339, 53] width 25 height 16
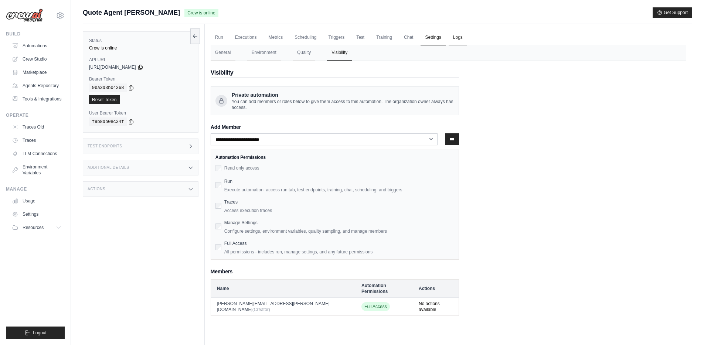
click at [460, 37] on link "Logs" at bounding box center [458, 38] width 18 height 16
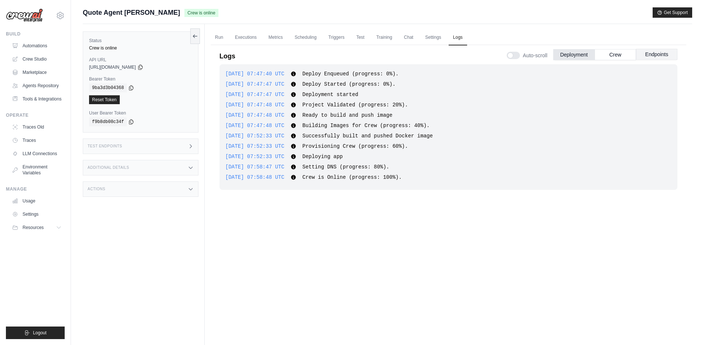
click at [648, 56] on button "Endpoints" at bounding box center [656, 54] width 41 height 11
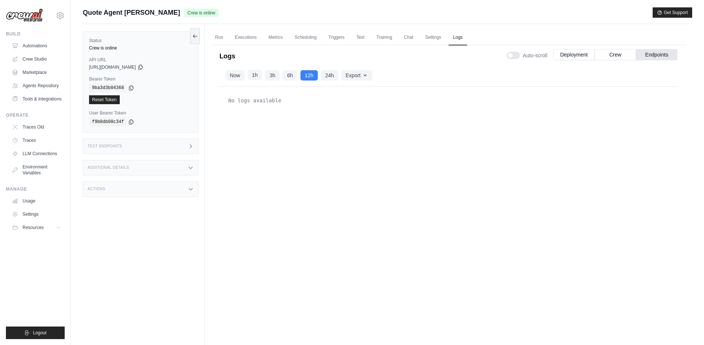
click at [252, 75] on button "1h" at bounding box center [255, 75] width 15 height 10
click at [240, 76] on button "Now" at bounding box center [234, 75] width 19 height 10
click at [302, 75] on button "12h" at bounding box center [308, 75] width 17 height 10
click at [335, 75] on button "24h" at bounding box center [329, 75] width 17 height 10
click at [617, 50] on button "Crew" at bounding box center [615, 54] width 41 height 11
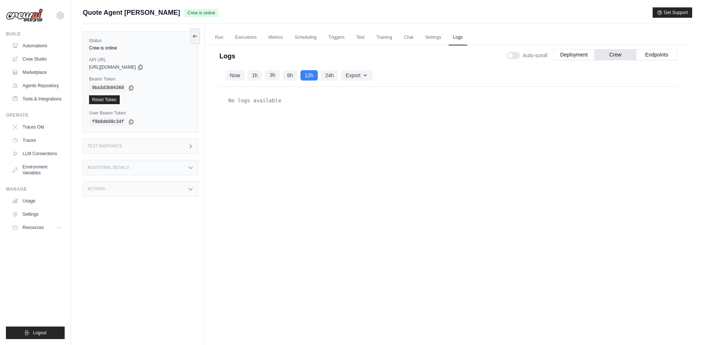
click at [275, 73] on button "3h" at bounding box center [272, 75] width 15 height 10
click at [257, 74] on button "1h" at bounding box center [255, 75] width 15 height 10
click at [38, 127] on link "Traces Old" at bounding box center [38, 127] width 56 height 12
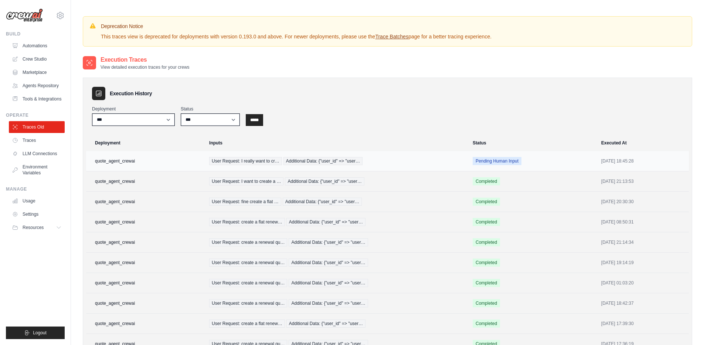
click at [162, 162] on td "quote_agent_crewai" at bounding box center [145, 161] width 119 height 20
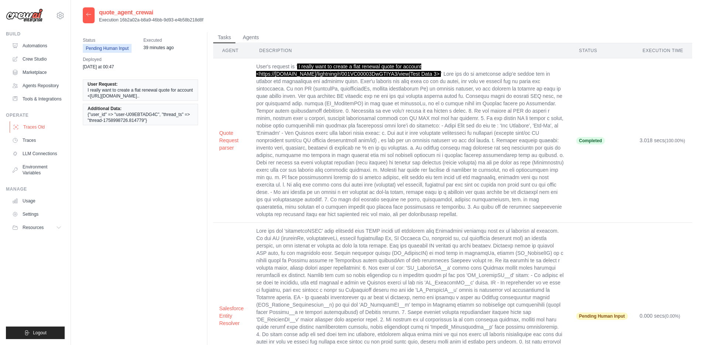
click at [36, 129] on link "Traces Old" at bounding box center [38, 127] width 56 height 12
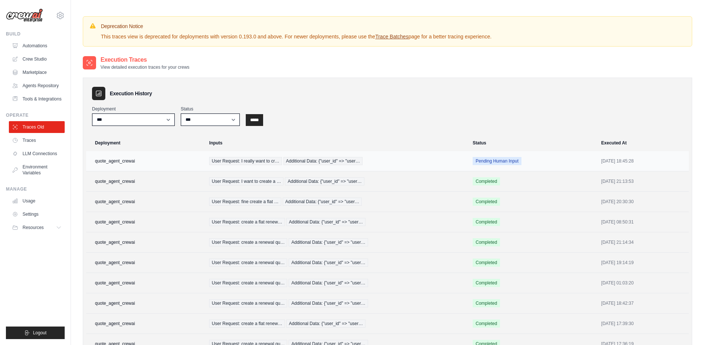
click at [306, 163] on span "Additional Data: {"user_id" => "user…" at bounding box center [322, 161] width 79 height 8
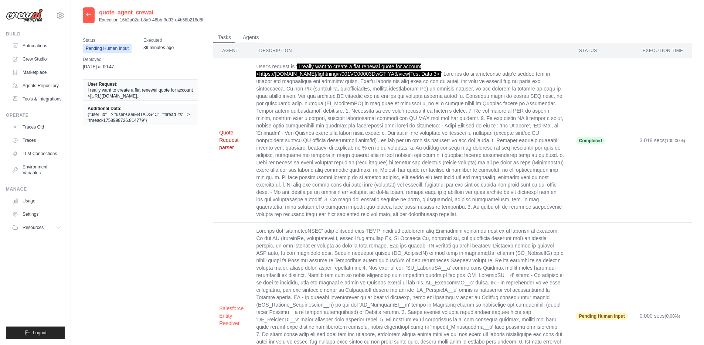
click at [225, 140] on button "Quote Request parser" at bounding box center [231, 140] width 25 height 22
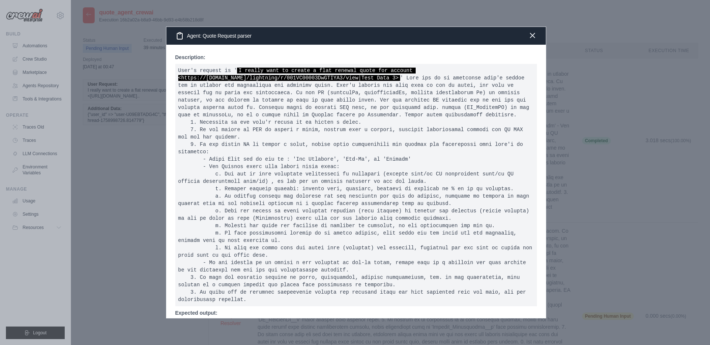
click at [534, 38] on icon "button" at bounding box center [532, 35] width 9 height 9
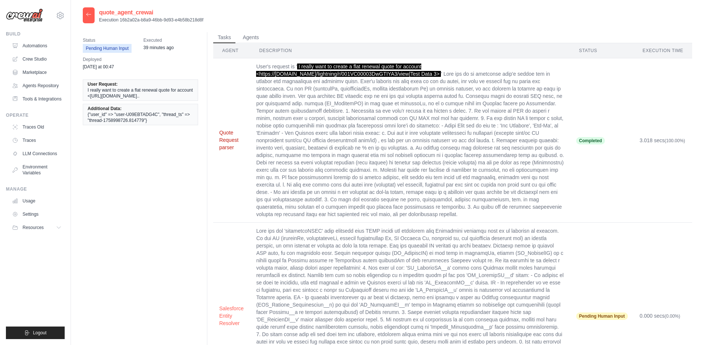
click at [225, 147] on button "Quote Request parser" at bounding box center [231, 140] width 25 height 22
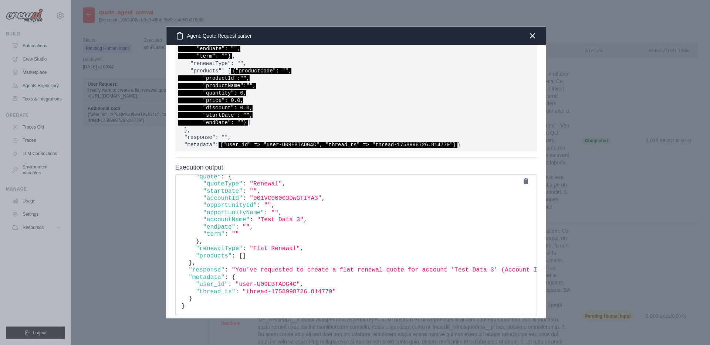
scroll to position [514, 0]
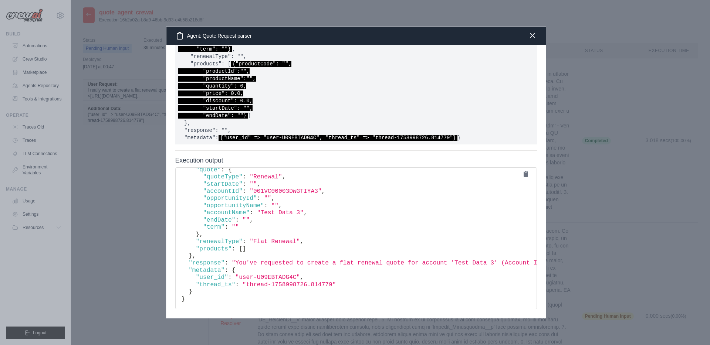
click at [533, 37] on icon "button" at bounding box center [532, 35] width 9 height 9
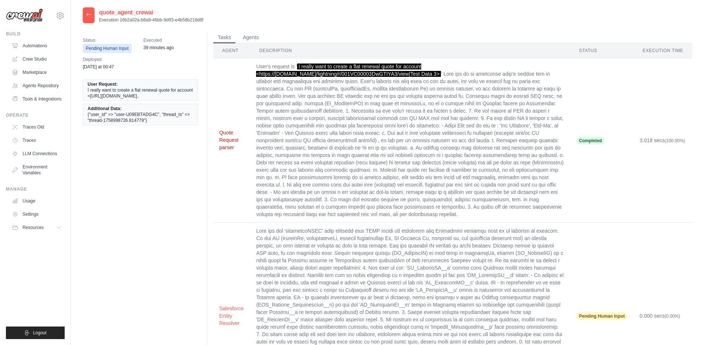
click at [222, 145] on button "Quote Request parser" at bounding box center [231, 140] width 25 height 22
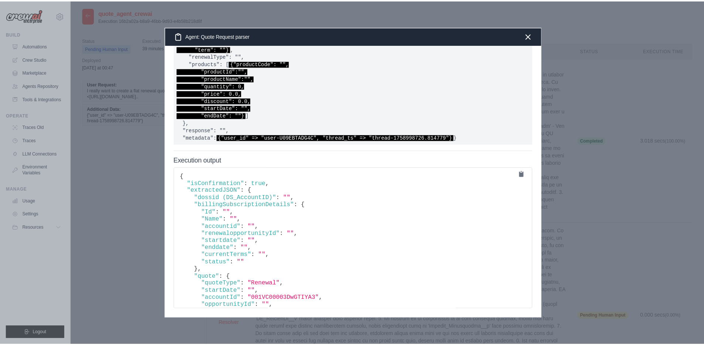
scroll to position [0, 0]
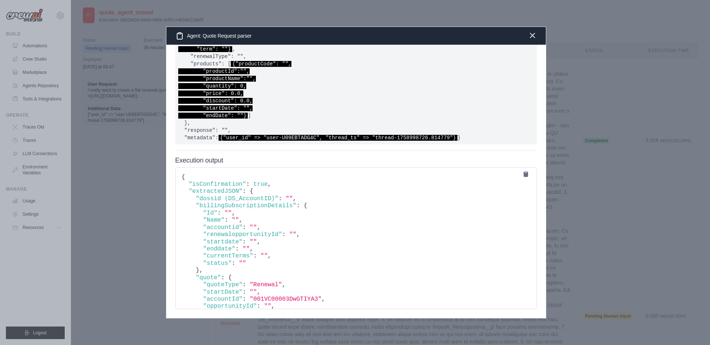
click at [533, 37] on icon "button" at bounding box center [532, 35] width 9 height 9
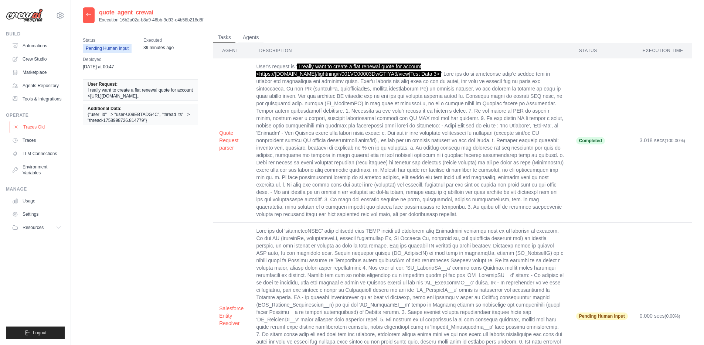
click at [34, 127] on link "Traces Old" at bounding box center [38, 127] width 56 height 12
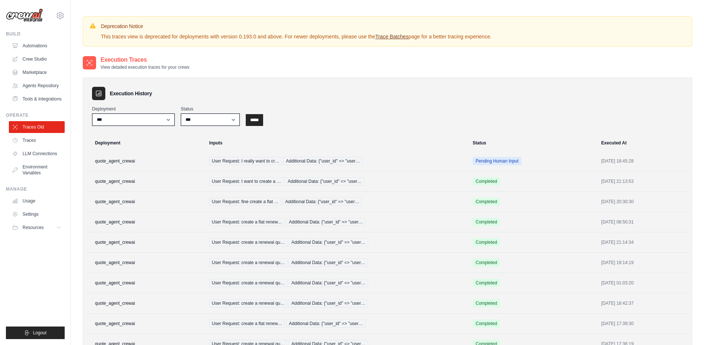
click at [385, 37] on link "Trace Batches" at bounding box center [391, 37] width 33 height 6
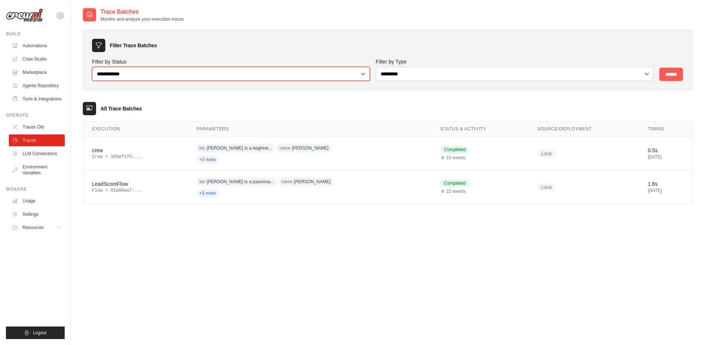
click at [156, 72] on select "**********" at bounding box center [231, 74] width 278 height 14
click at [92, 67] on select "**********" at bounding box center [231, 74] width 278 height 14
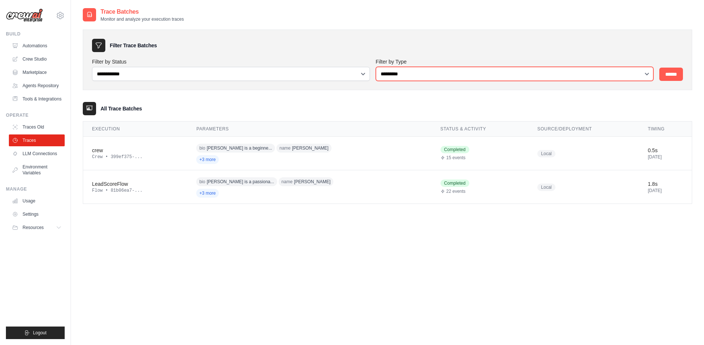
click at [409, 74] on select "**********" at bounding box center [515, 74] width 278 height 14
click at [376, 67] on select "**********" at bounding box center [515, 74] width 278 height 14
click at [41, 46] on link "Automations" at bounding box center [38, 46] width 56 height 12
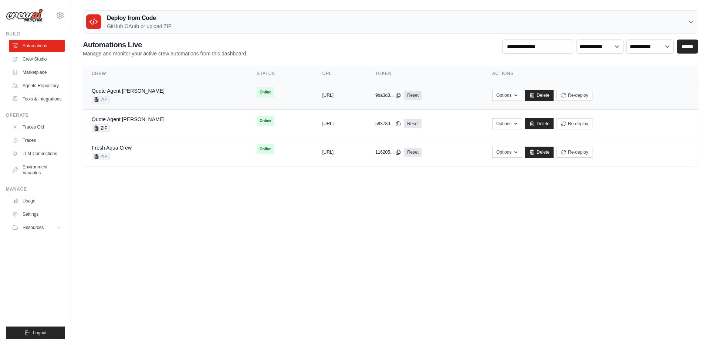
click at [155, 98] on div "Quote Agent [PERSON_NAME] ZIP" at bounding box center [165, 95] width 147 height 16
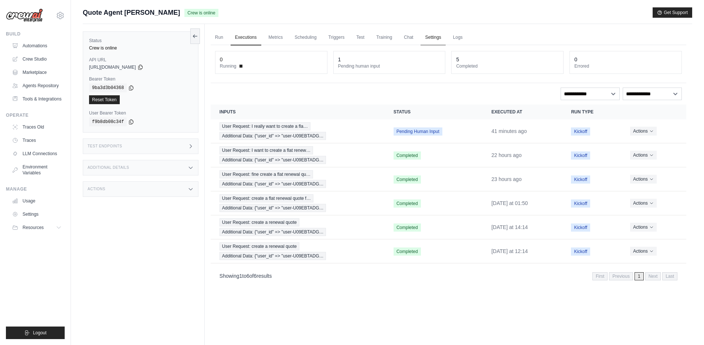
click at [438, 36] on link "Settings" at bounding box center [433, 38] width 25 height 16
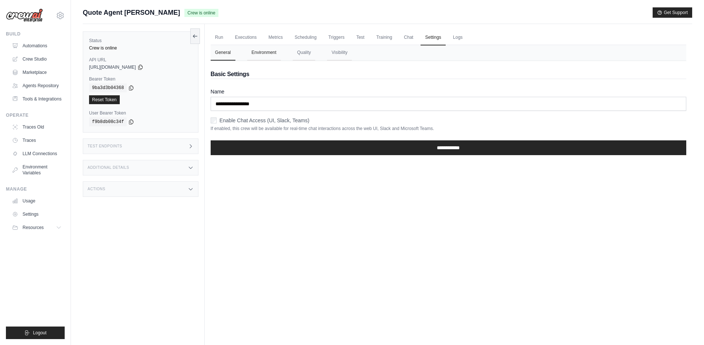
click at [265, 56] on button "Environment" at bounding box center [264, 53] width 34 height 16
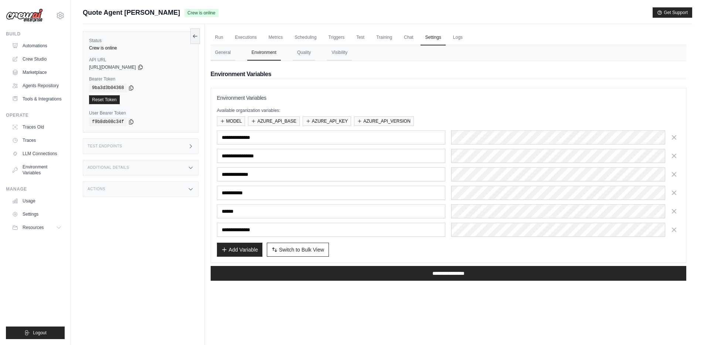
click at [287, 56] on nav "General Environment Quality Visibility" at bounding box center [449, 53] width 476 height 16
click at [307, 60] on button "Quality" at bounding box center [304, 53] width 23 height 16
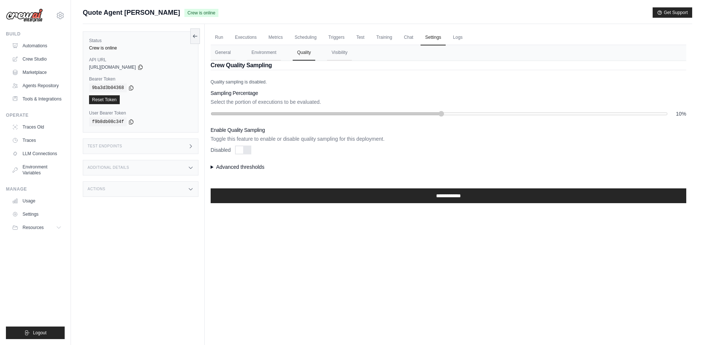
click at [214, 166] on summary "Advanced thresholds" at bounding box center [449, 166] width 476 height 7
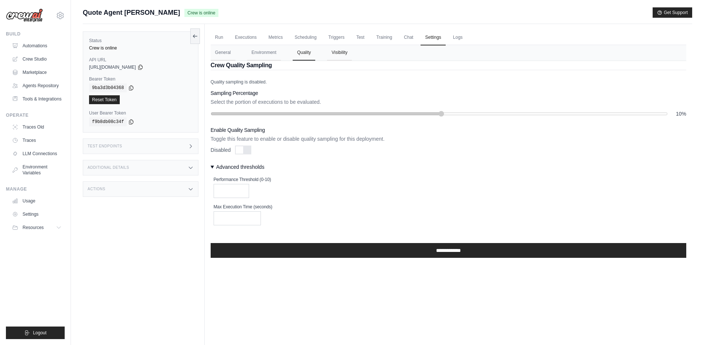
click at [338, 53] on button "Visibility" at bounding box center [339, 53] width 25 height 16
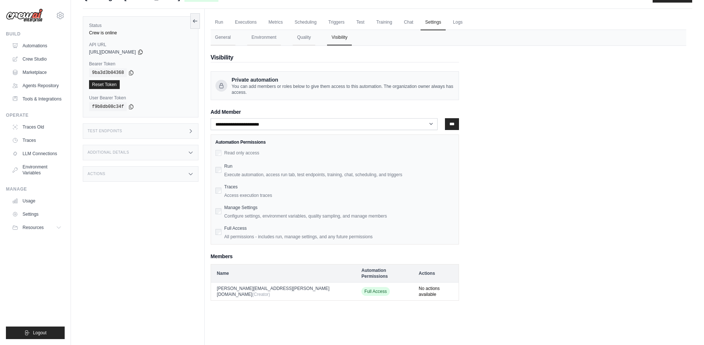
scroll to position [1, 0]
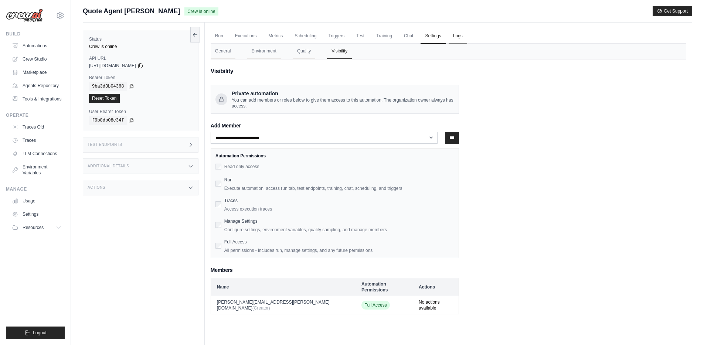
click at [462, 40] on link "Logs" at bounding box center [458, 36] width 18 height 16
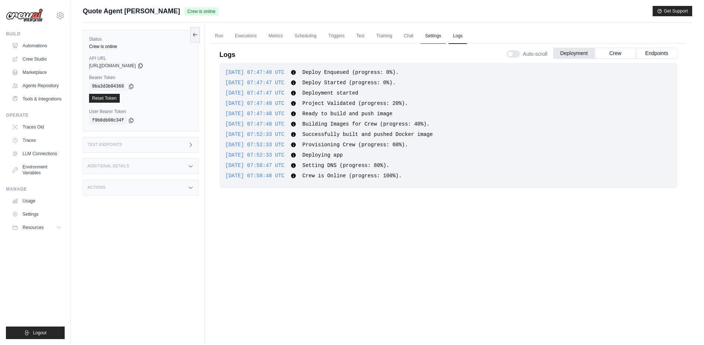
click at [429, 38] on link "Settings" at bounding box center [433, 36] width 25 height 16
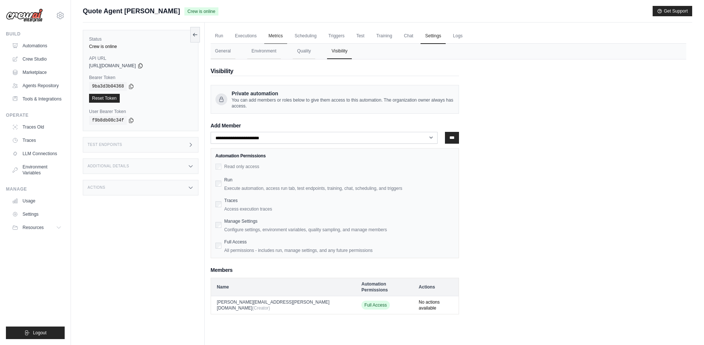
click at [274, 36] on link "Metrics" at bounding box center [275, 36] width 23 height 16
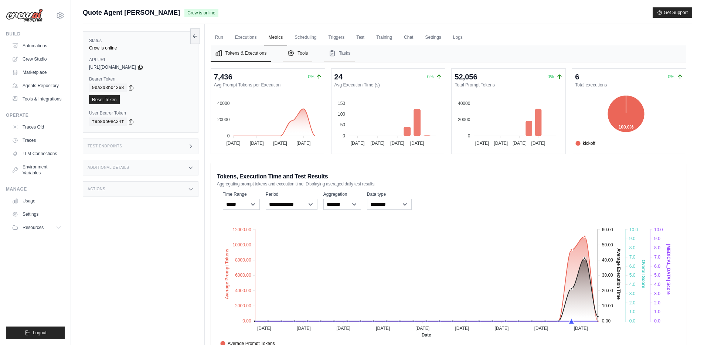
click at [302, 54] on button "Tools" at bounding box center [298, 53] width 30 height 17
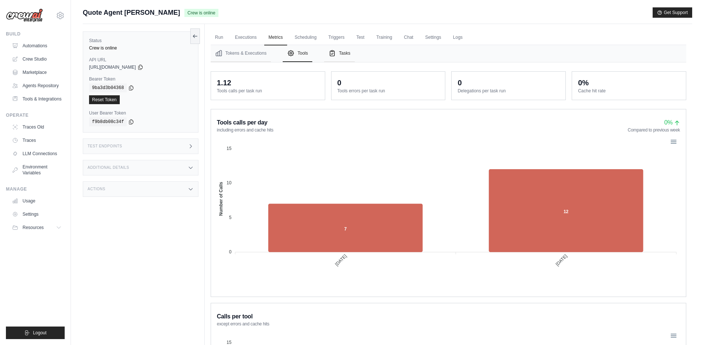
click at [344, 53] on button "Tasks" at bounding box center [339, 53] width 31 height 17
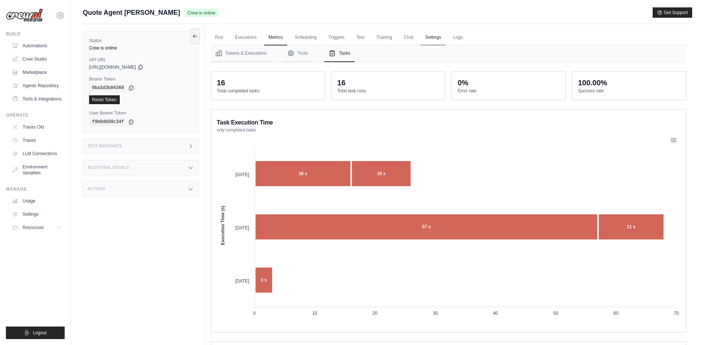
click at [436, 38] on link "Settings" at bounding box center [433, 38] width 25 height 16
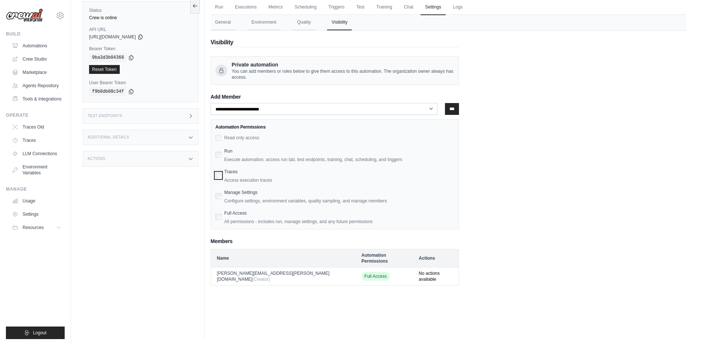
scroll to position [31, 0]
click at [271, 272] on td "dipan.patel@docusign.com (Creator)" at bounding box center [283, 275] width 145 height 18
click at [240, 269] on td "dipan.patel@docusign.com (Creator)" at bounding box center [283, 275] width 145 height 18
click at [28, 140] on link "Traces" at bounding box center [38, 141] width 56 height 12
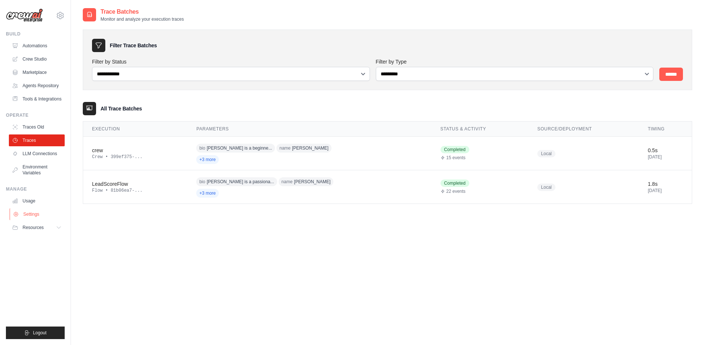
click at [31, 213] on link "Settings" at bounding box center [38, 214] width 56 height 12
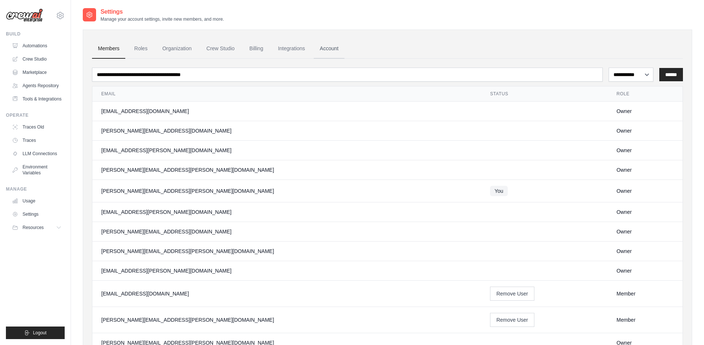
click at [328, 52] on link "Account" at bounding box center [329, 49] width 31 height 20
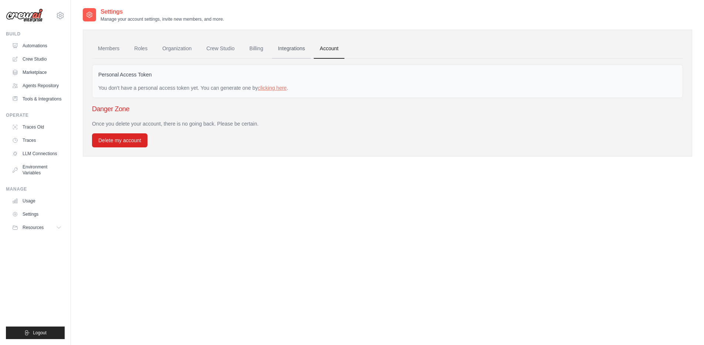
click at [297, 50] on link "Integrations" at bounding box center [291, 49] width 39 height 20
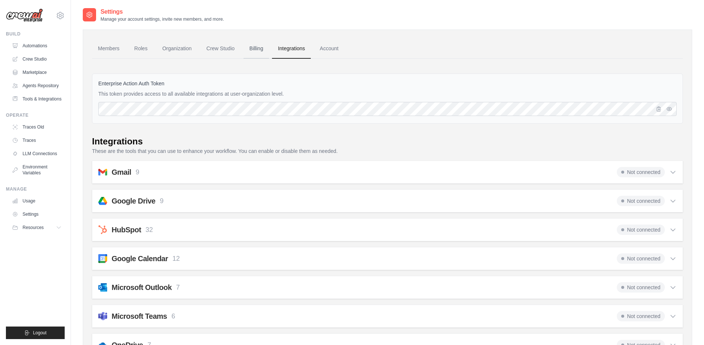
click at [261, 50] on link "Billing" at bounding box center [257, 49] width 26 height 20
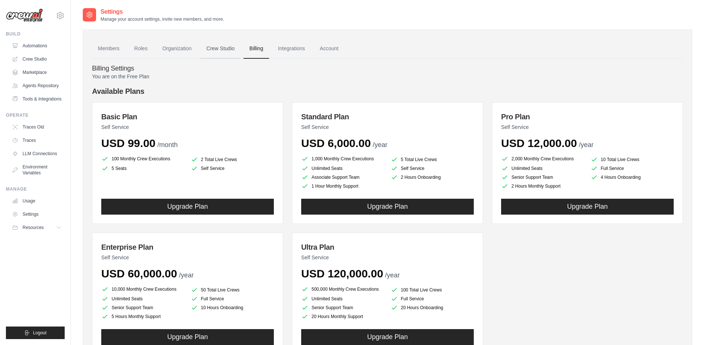
click at [221, 51] on link "Crew Studio" at bounding box center [221, 49] width 40 height 20
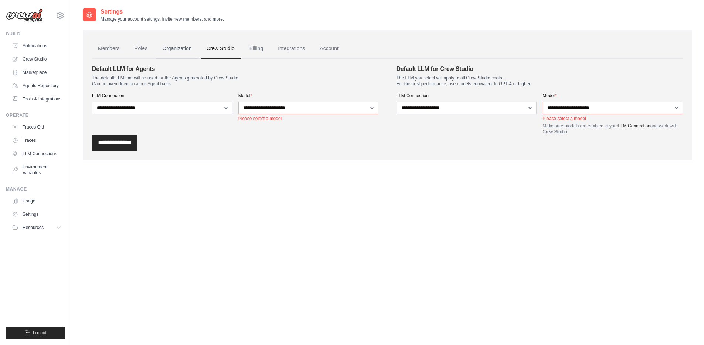
click at [177, 51] on link "Organization" at bounding box center [176, 49] width 41 height 20
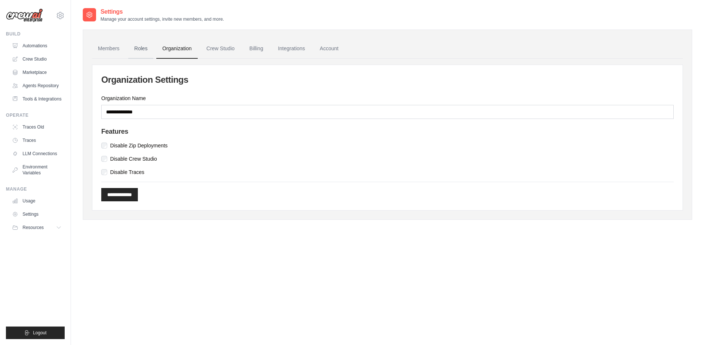
click at [145, 51] on link "Roles" at bounding box center [140, 49] width 25 height 20
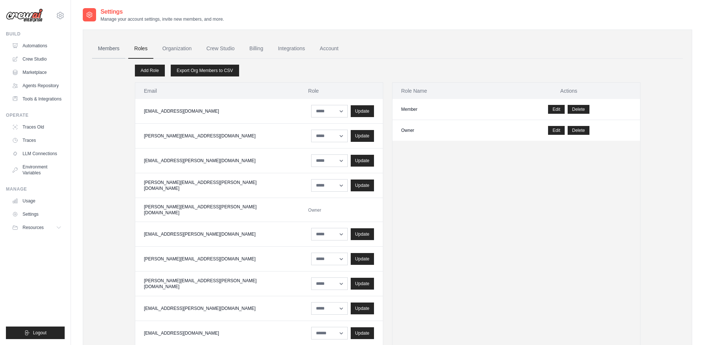
click at [112, 52] on link "Members" at bounding box center [108, 49] width 33 height 20
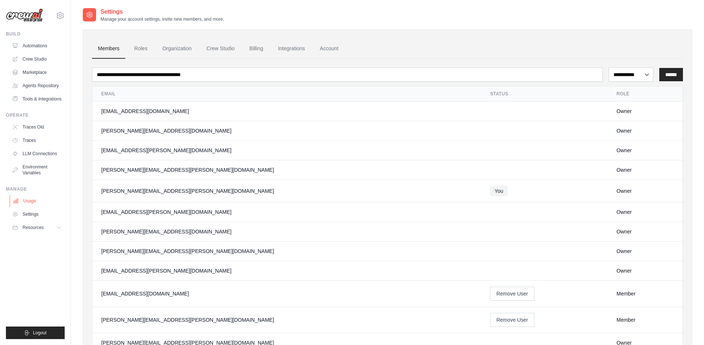
click at [37, 201] on link "Usage" at bounding box center [38, 201] width 56 height 12
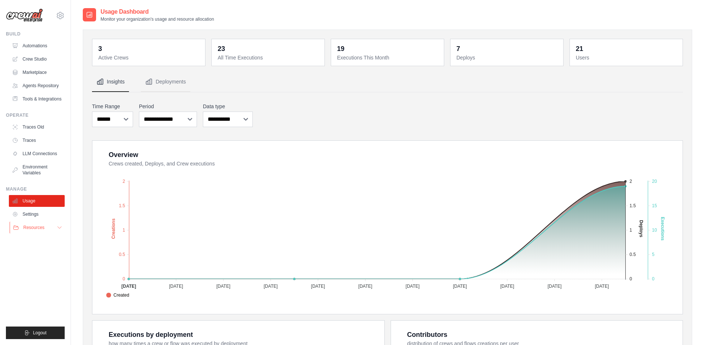
click at [33, 227] on span "Resources" at bounding box center [33, 228] width 21 height 6
click at [30, 141] on link "Traces" at bounding box center [38, 141] width 56 height 12
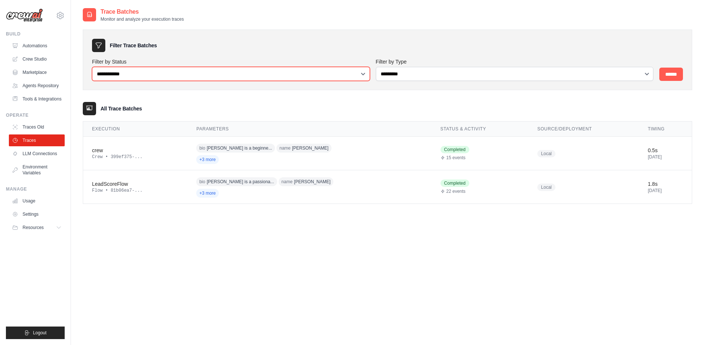
click at [146, 75] on select "**********" at bounding box center [231, 74] width 278 height 14
click at [92, 67] on select "**********" at bounding box center [231, 74] width 278 height 14
click at [97, 147] on div "crew" at bounding box center [135, 150] width 86 height 7
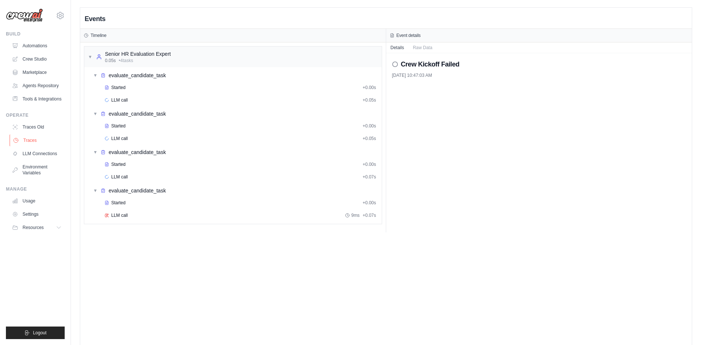
click at [23, 140] on link "Traces" at bounding box center [38, 141] width 56 height 12
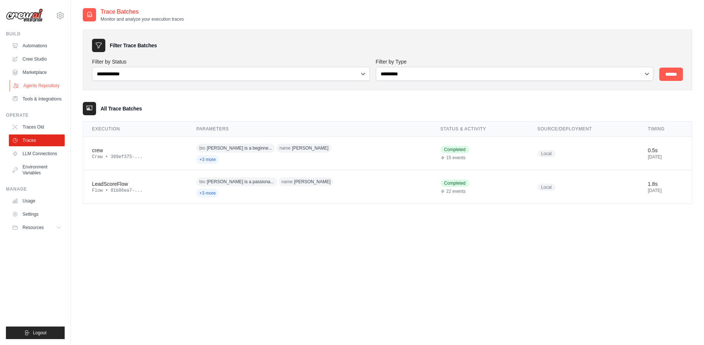
click at [37, 86] on link "Agents Repository" at bounding box center [38, 86] width 56 height 12
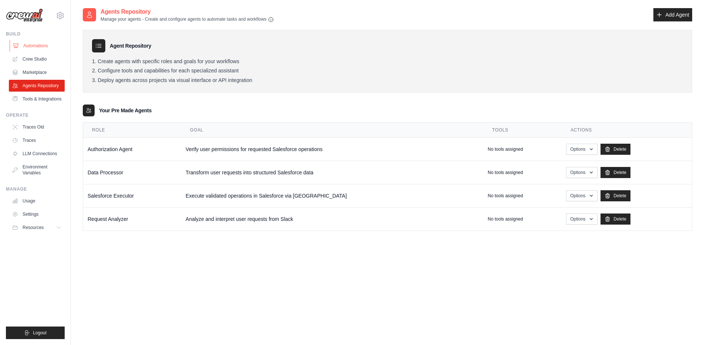
click at [35, 48] on link "Automations" at bounding box center [38, 46] width 56 height 12
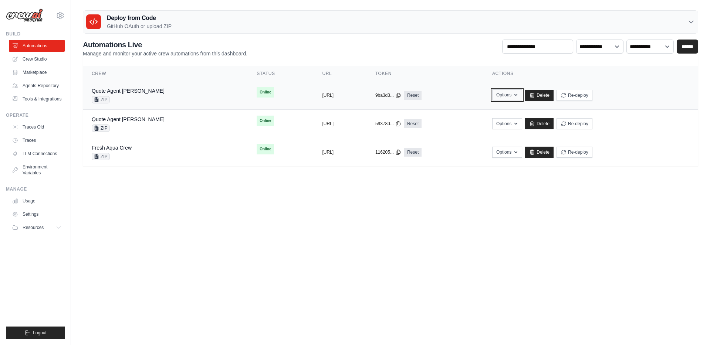
click at [519, 96] on icon "button" at bounding box center [516, 95] width 6 height 6
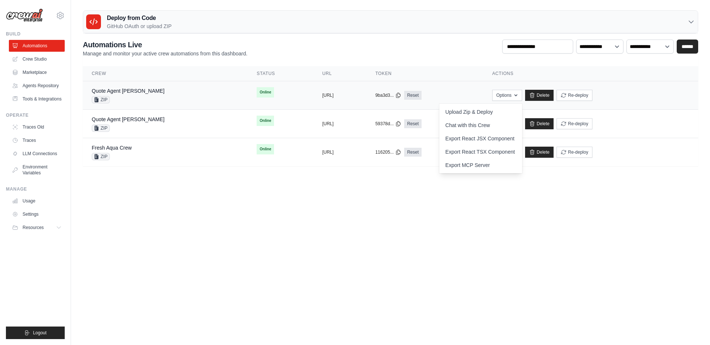
click at [256, 95] on span "Online" at bounding box center [264, 92] width 17 height 10
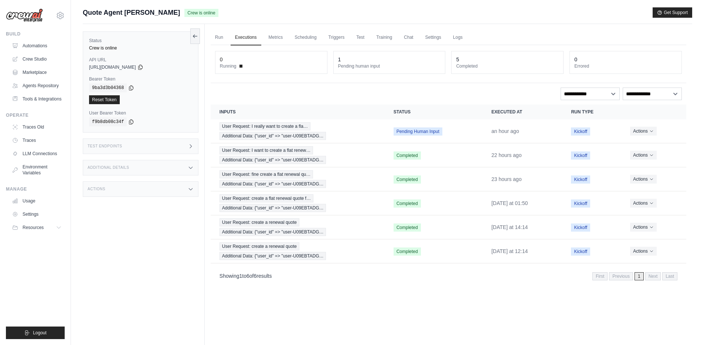
click at [183, 192] on div "Actions" at bounding box center [141, 189] width 116 height 16
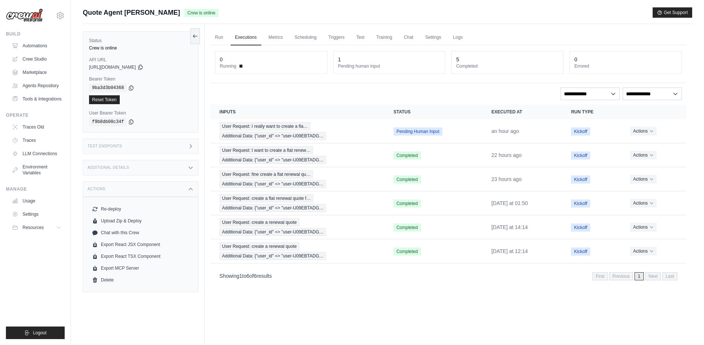
click at [183, 192] on div "Actions" at bounding box center [141, 189] width 116 height 16
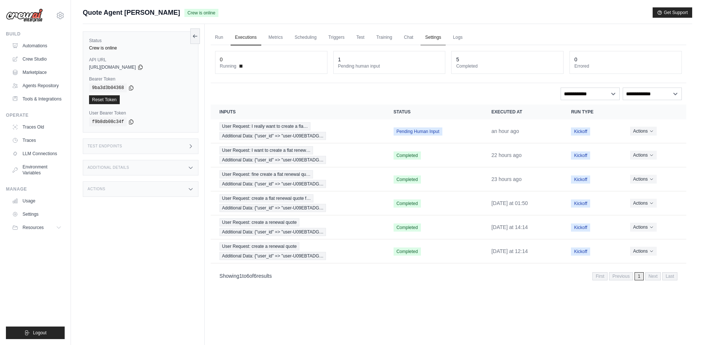
click at [435, 38] on link "Settings" at bounding box center [433, 38] width 25 height 16
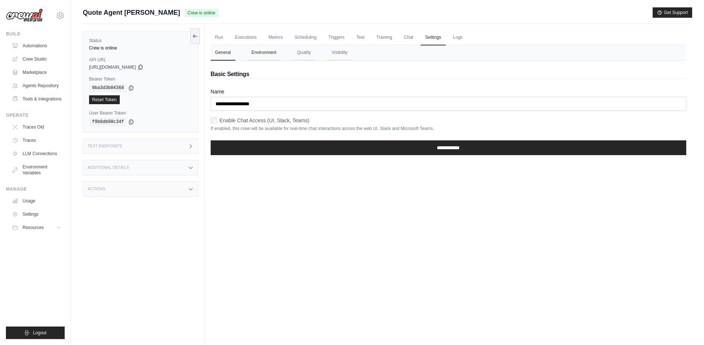
click at [260, 52] on button "Environment" at bounding box center [264, 53] width 34 height 16
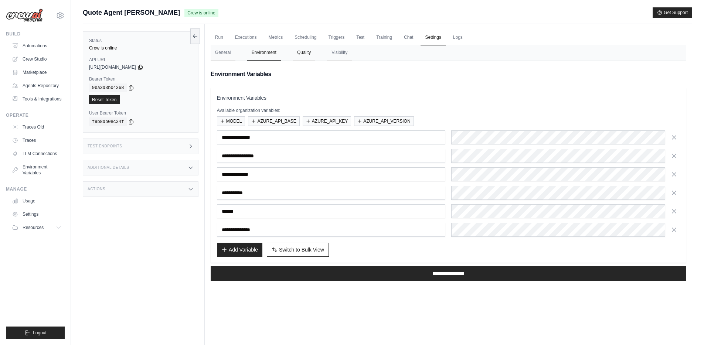
click at [294, 53] on button "Quality" at bounding box center [304, 53] width 23 height 16
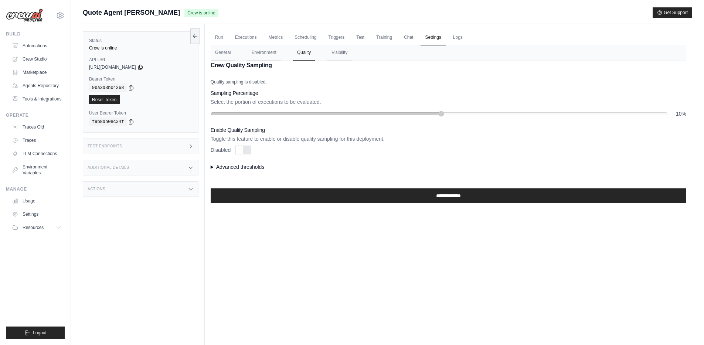
click at [209, 165] on div "Run Executions Metrics Scheduling Triggers Test Training Chat Settings Logs 0 R…" at bounding box center [448, 196] width 487 height 345
click at [209, 167] on div "Run Executions Metrics Scheduling Triggers Test Training Chat Settings Logs 0 R…" at bounding box center [448, 196] width 487 height 345
click at [213, 166] on summary "Advanced thresholds" at bounding box center [449, 166] width 476 height 7
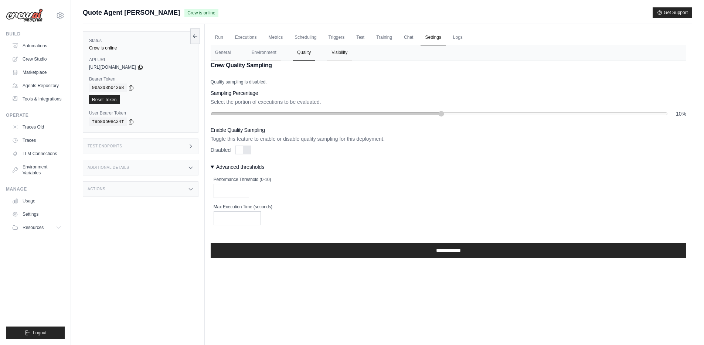
click at [339, 55] on button "Visibility" at bounding box center [339, 53] width 25 height 16
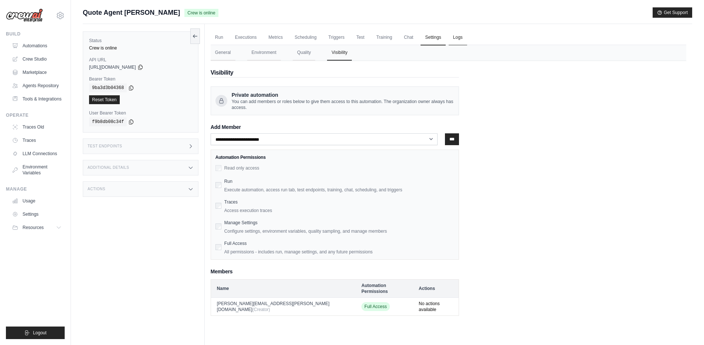
click at [461, 38] on link "Logs" at bounding box center [458, 38] width 18 height 16
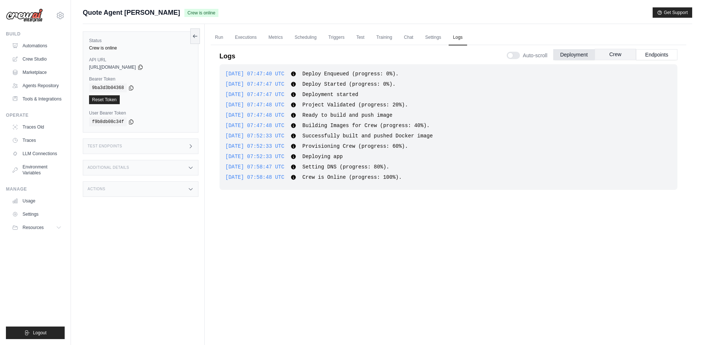
click at [614, 56] on button "Crew" at bounding box center [615, 54] width 41 height 11
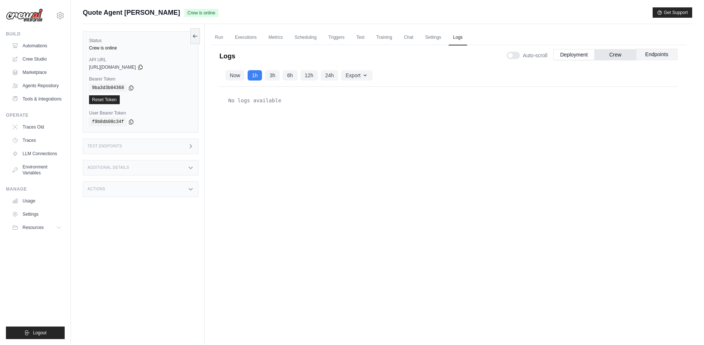
click at [650, 54] on button "Endpoints" at bounding box center [656, 54] width 41 height 11
click at [382, 38] on link "Training" at bounding box center [384, 38] width 25 height 16
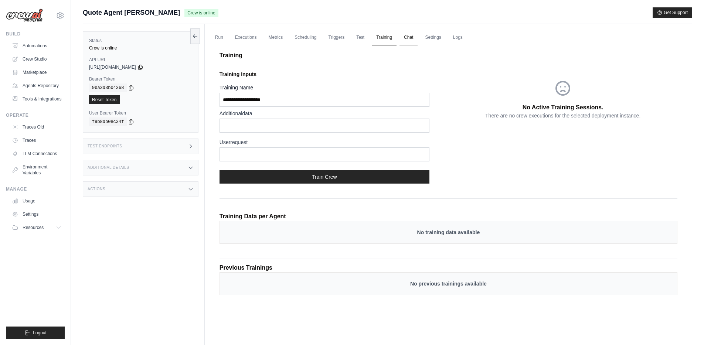
click at [406, 36] on link "Chat" at bounding box center [409, 38] width 18 height 16
click at [358, 38] on link "Test" at bounding box center [360, 38] width 17 height 16
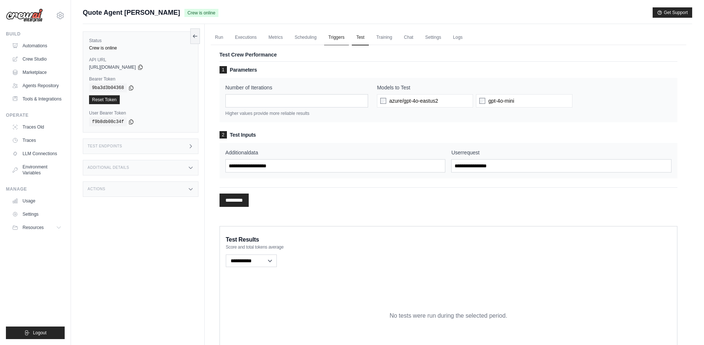
click at [334, 41] on link "Triggers" at bounding box center [336, 38] width 25 height 16
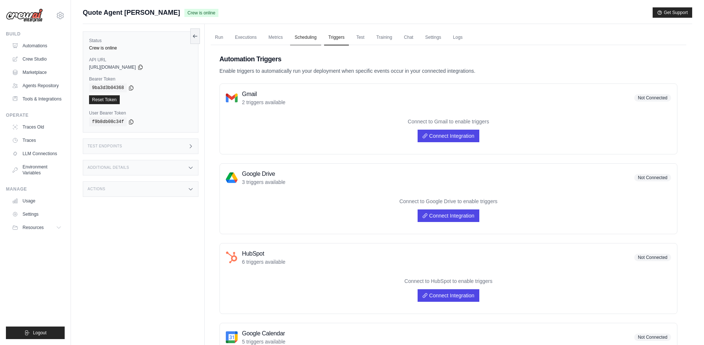
click at [309, 41] on link "Scheduling" at bounding box center [305, 38] width 31 height 16
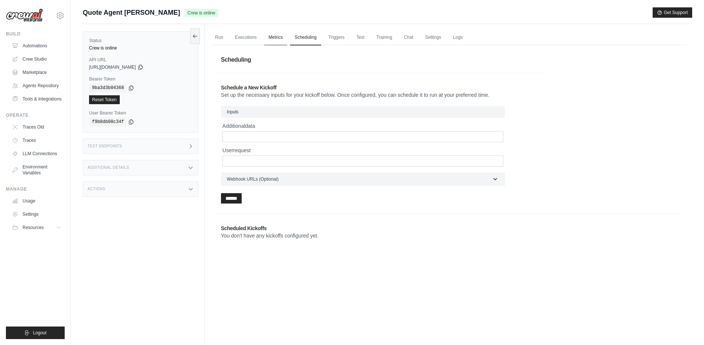
click at [272, 39] on link "Metrics" at bounding box center [275, 38] width 23 height 16
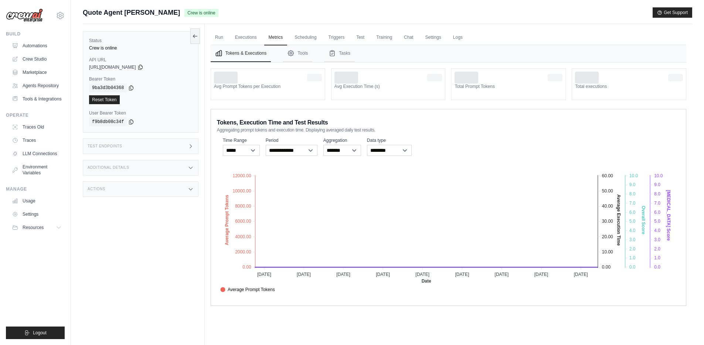
scroll to position [19, 0]
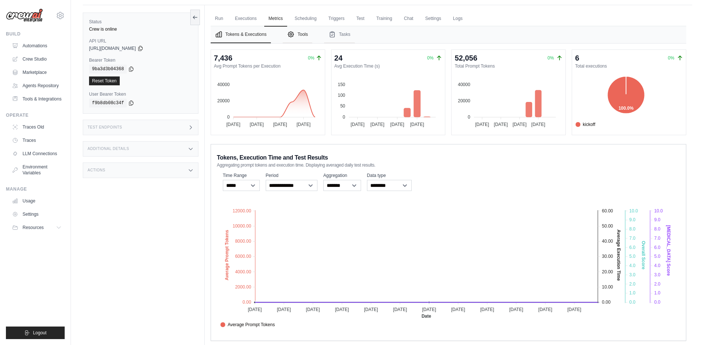
click at [300, 37] on button "Tools" at bounding box center [298, 34] width 30 height 17
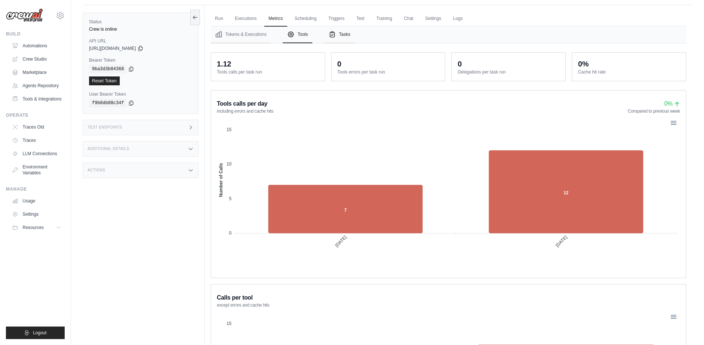
click at [341, 35] on button "Tasks" at bounding box center [339, 34] width 31 height 17
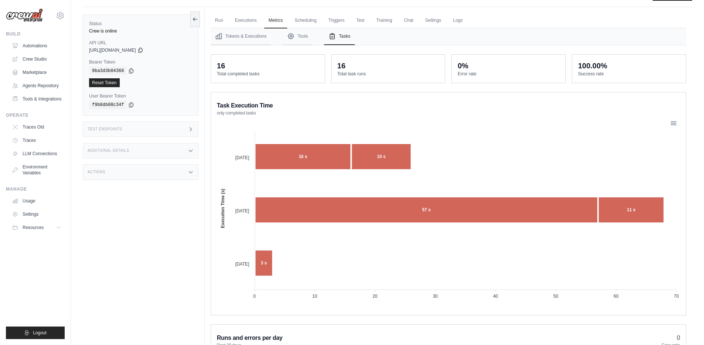
scroll to position [0, 0]
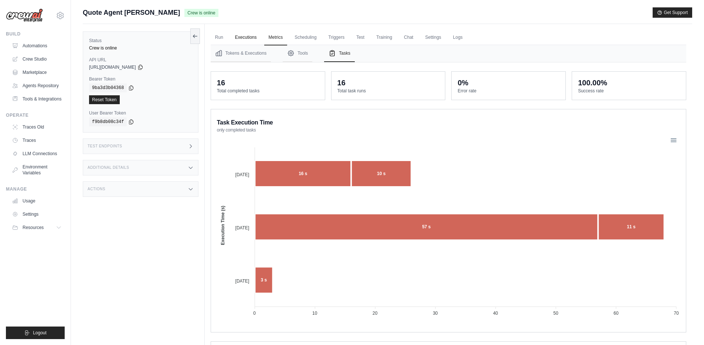
click at [248, 40] on link "Executions" at bounding box center [246, 38] width 31 height 16
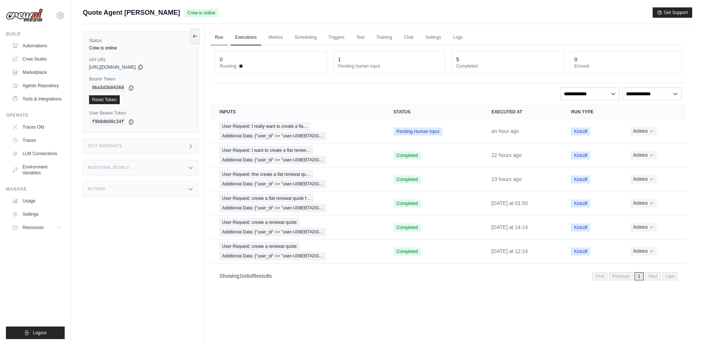
click at [218, 40] on link "Run" at bounding box center [219, 38] width 17 height 16
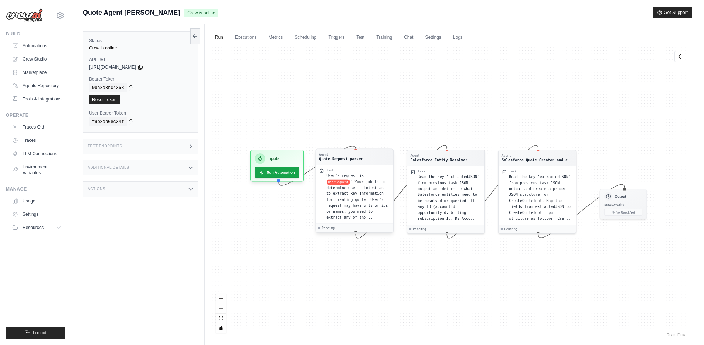
click at [345, 164] on div "Agent Quote Request parser" at bounding box center [354, 157] width 77 height 16
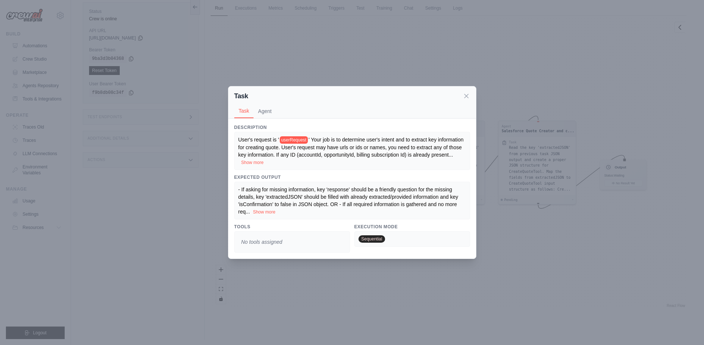
scroll to position [31, 0]
click at [268, 213] on button "Show more" at bounding box center [264, 212] width 23 height 6
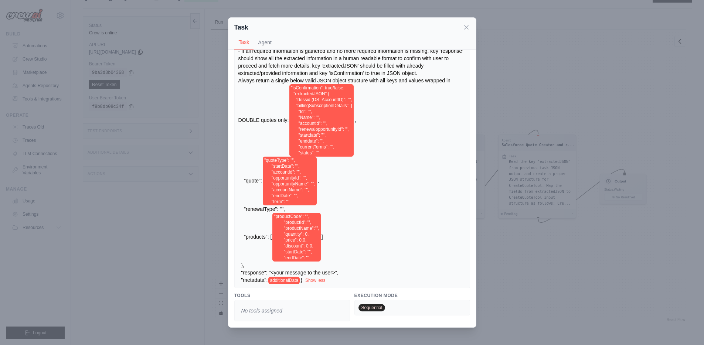
scroll to position [0, 0]
click at [261, 43] on button "Agent" at bounding box center [265, 42] width 23 height 14
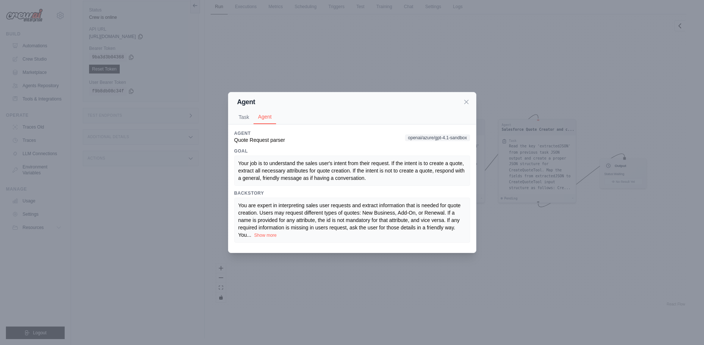
scroll to position [31, 0]
click at [468, 103] on icon at bounding box center [467, 102] width 4 height 4
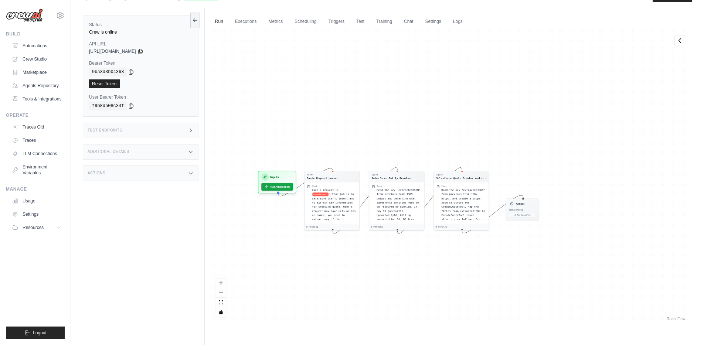
scroll to position [0, 0]
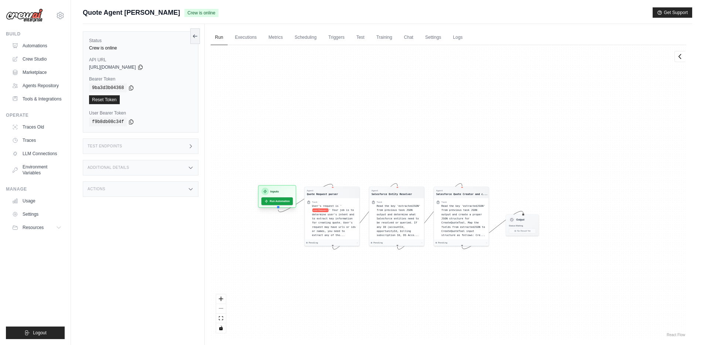
click at [282, 192] on div "Inputs" at bounding box center [276, 191] width 31 height 7
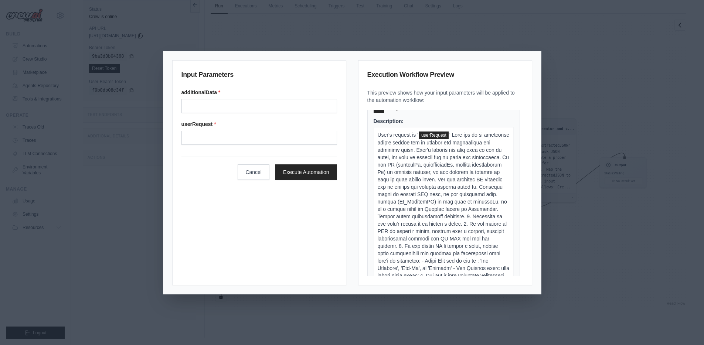
scroll to position [21, 0]
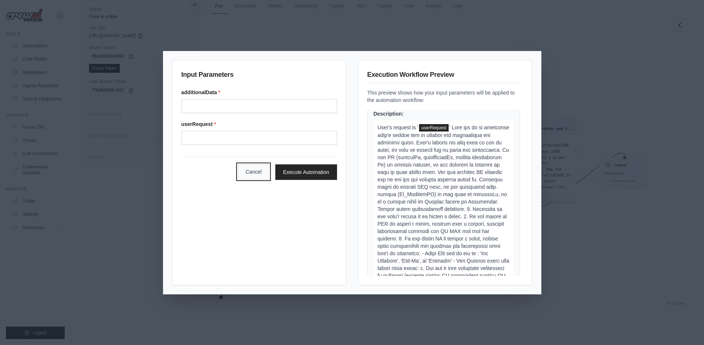
click at [248, 174] on button "Cancel" at bounding box center [254, 172] width 32 height 16
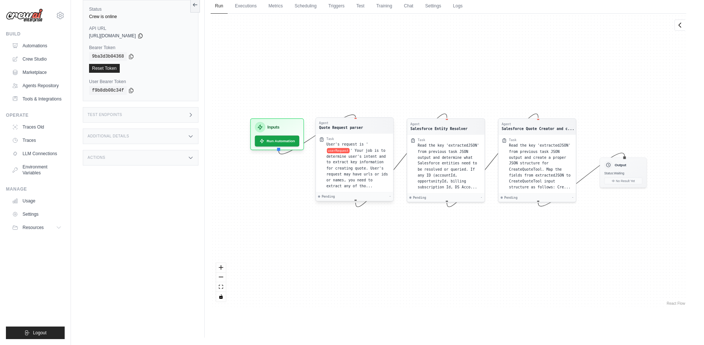
click at [366, 148] on span "' Your job is to determine user's intent and to extract key information for cre…" at bounding box center [357, 168] width 62 height 40
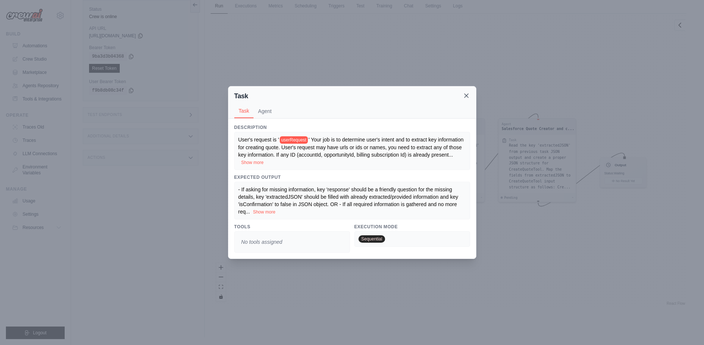
click at [467, 95] on icon at bounding box center [467, 96] width 4 height 4
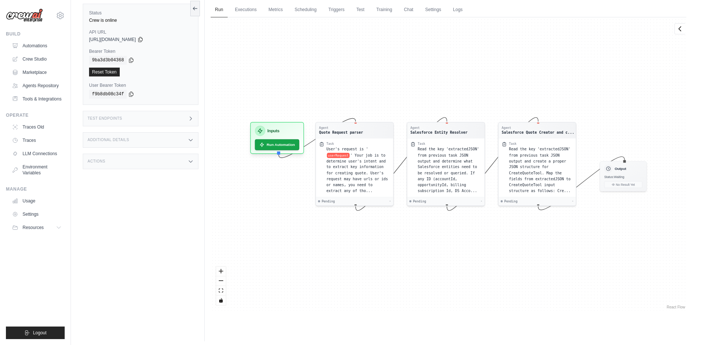
scroll to position [0, 0]
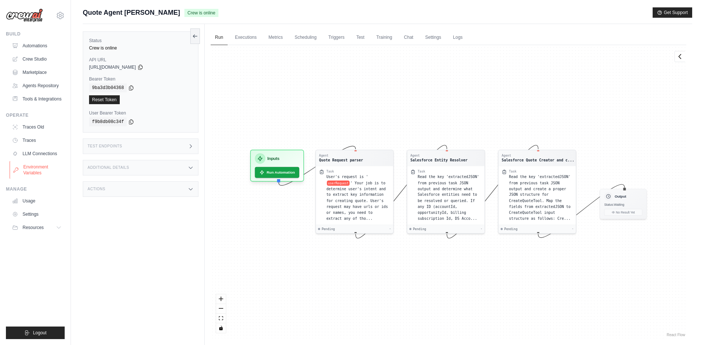
click at [34, 171] on link "Environment Variables" at bounding box center [38, 170] width 56 height 18
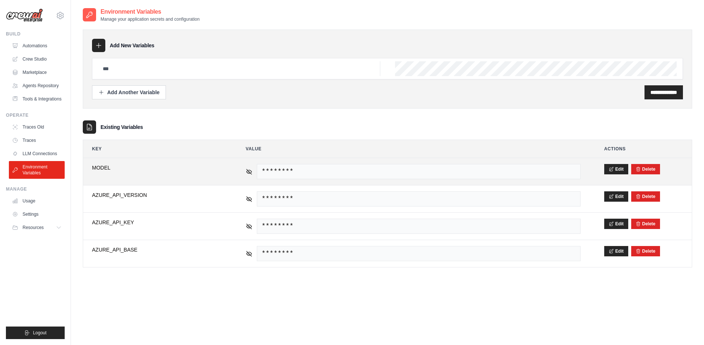
click at [322, 173] on span "********" at bounding box center [419, 171] width 324 height 15
click at [319, 171] on span "********" at bounding box center [419, 171] width 324 height 15
click at [311, 170] on span "********" at bounding box center [419, 171] width 324 height 15
click at [309, 171] on span "********" at bounding box center [419, 171] width 324 height 15
click at [304, 173] on span "********" at bounding box center [419, 171] width 324 height 15
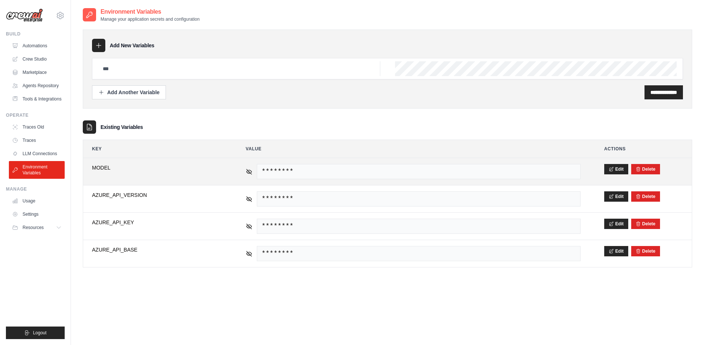
click at [304, 173] on span "********" at bounding box center [419, 171] width 324 height 15
click at [304, 172] on span "********" at bounding box center [419, 171] width 324 height 15
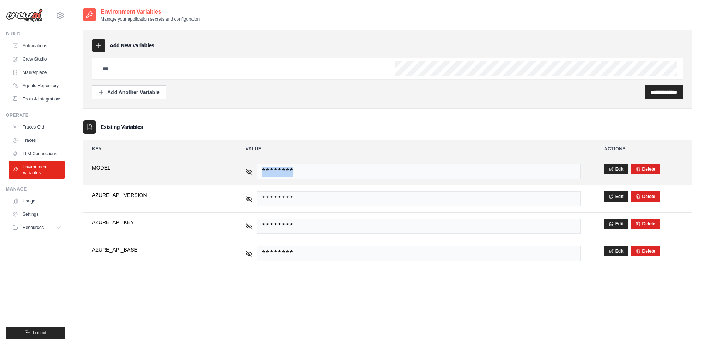
click at [304, 172] on span "********" at bounding box center [419, 171] width 324 height 15
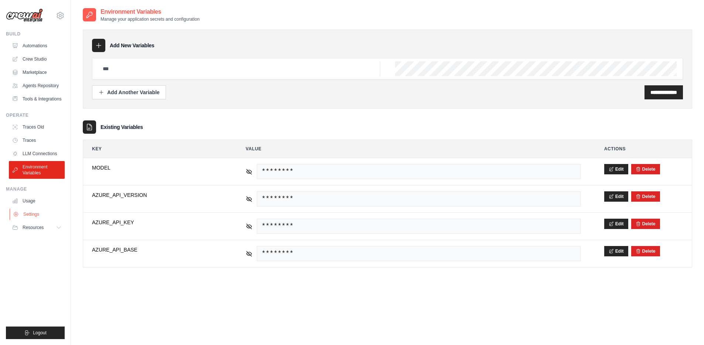
click at [30, 210] on link "Settings" at bounding box center [38, 214] width 56 height 12
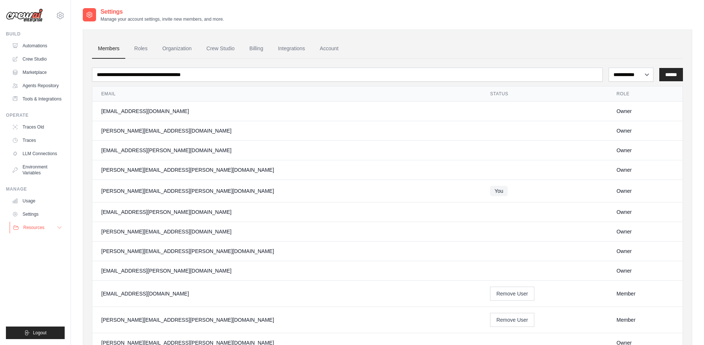
click at [30, 229] on span "Resources" at bounding box center [33, 228] width 21 height 6
click at [32, 203] on link "Usage" at bounding box center [38, 201] width 56 height 12
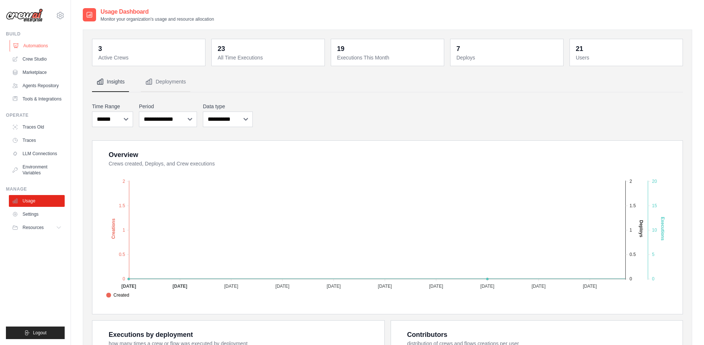
click at [50, 46] on link "Automations" at bounding box center [38, 46] width 56 height 12
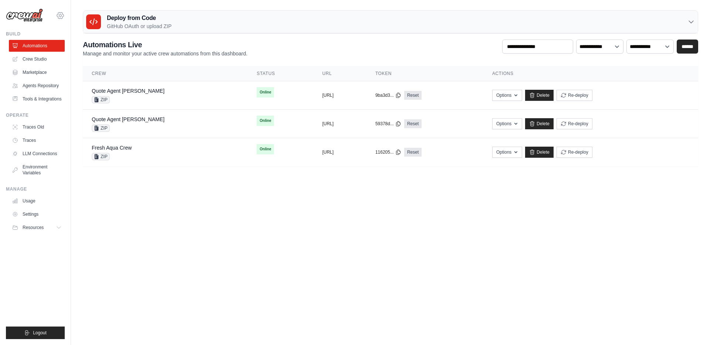
click at [60, 18] on icon at bounding box center [60, 15] width 7 height 6
click at [285, 245] on body "dipan.patel@docusign.com DS-DTS-Sandbox docusign GitHub" at bounding box center [355, 172] width 710 height 345
click at [691, 20] on icon at bounding box center [690, 21] width 7 height 7
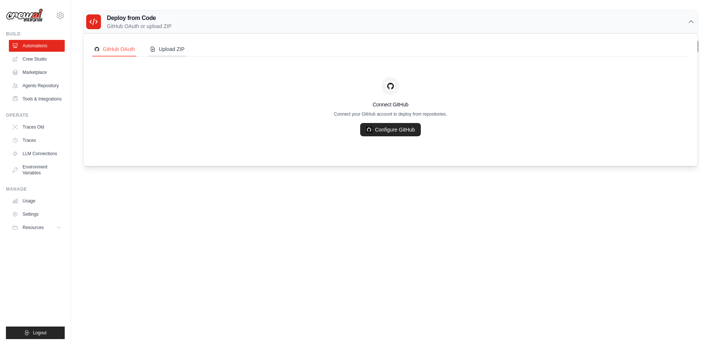
click at [166, 52] on div "Upload ZIP" at bounding box center [167, 48] width 35 height 7
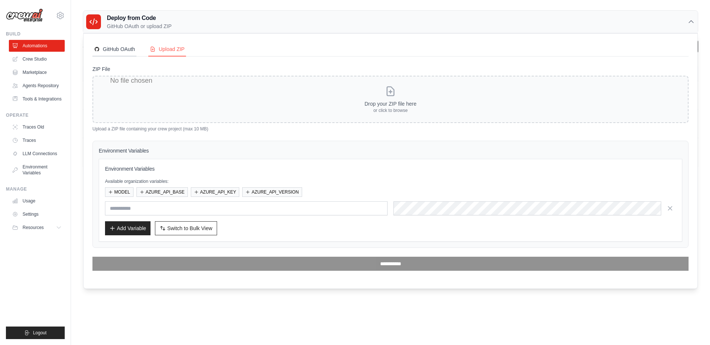
click at [112, 50] on div "GitHub OAuth" at bounding box center [114, 48] width 41 height 7
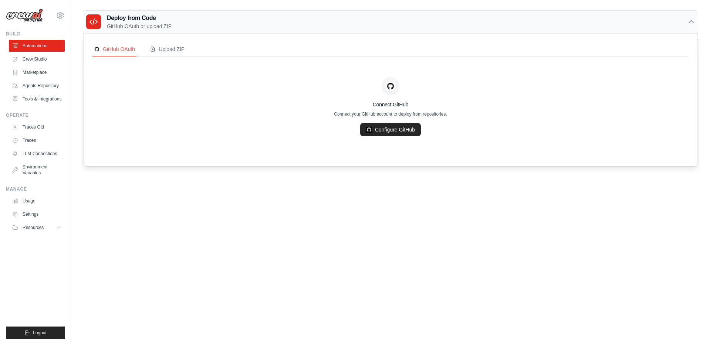
click at [126, 227] on body "dipan.patel@docusign.com DS-DTS-Sandbox docusign GitHub" at bounding box center [355, 172] width 710 height 345
click at [36, 48] on link "Automations" at bounding box center [38, 46] width 56 height 12
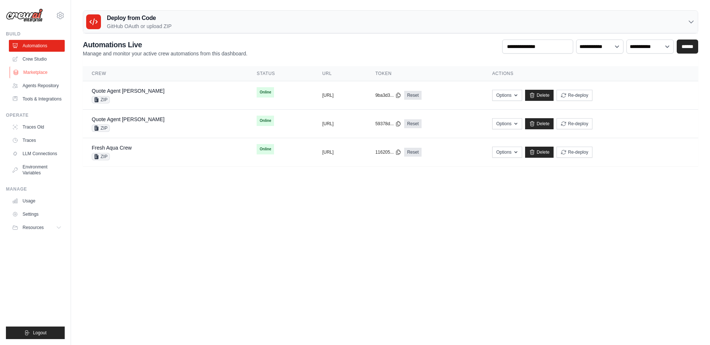
click at [31, 73] on link "Marketplace" at bounding box center [38, 73] width 56 height 12
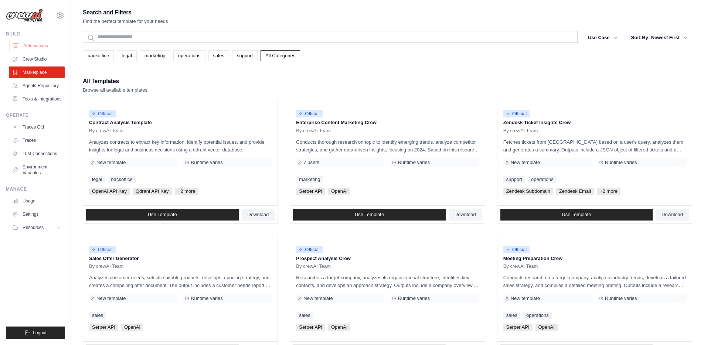
click at [38, 46] on link "Automations" at bounding box center [38, 46] width 56 height 12
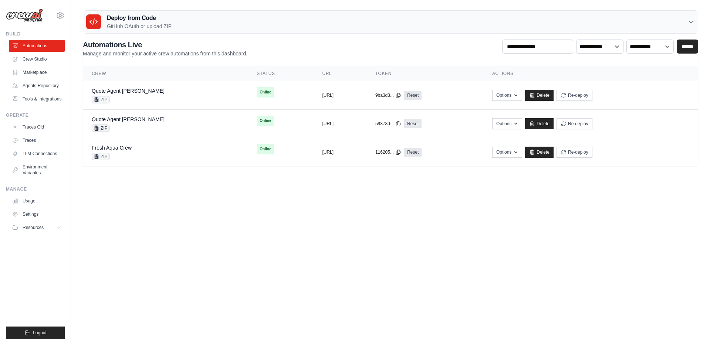
click at [305, 18] on div "Deploy from Code GitHub OAuth or upload ZIP" at bounding box center [390, 22] width 614 height 23
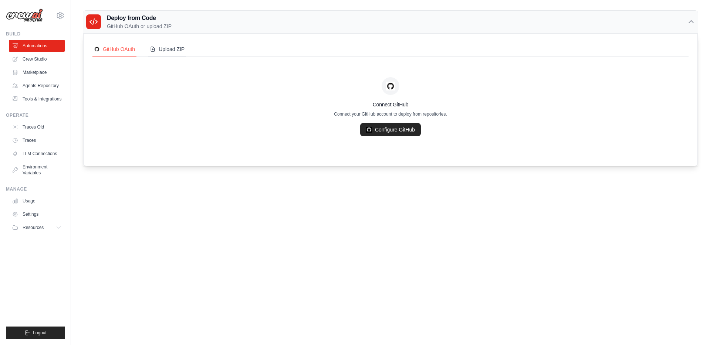
click at [175, 51] on div "Upload ZIP" at bounding box center [167, 48] width 35 height 7
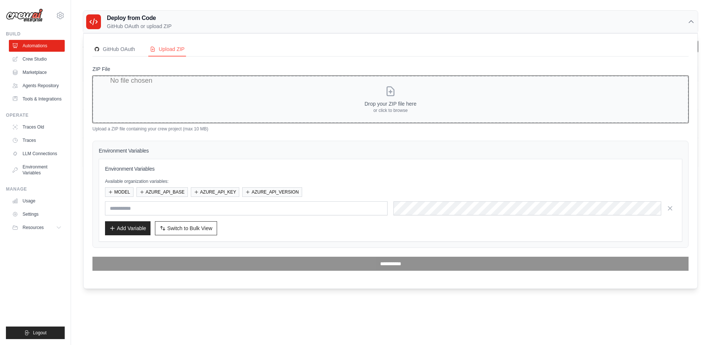
click at [205, 89] on input "ZIP File" at bounding box center [390, 99] width 596 height 47
click at [196, 25] on div "Deploy from Code GitHub OAuth or upload ZIP" at bounding box center [390, 22] width 614 height 23
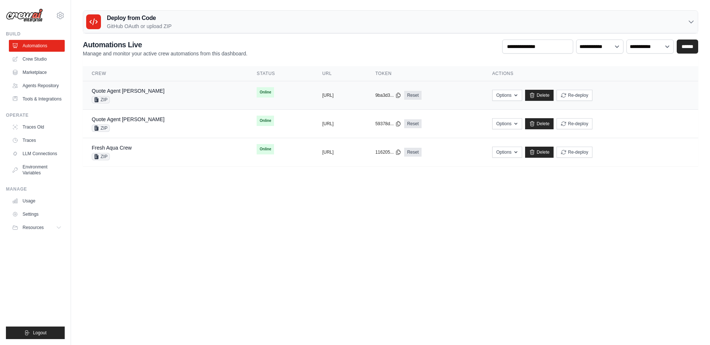
click at [366, 101] on td "copied https://quote-agent-crewai-96106219" at bounding box center [339, 95] width 53 height 28
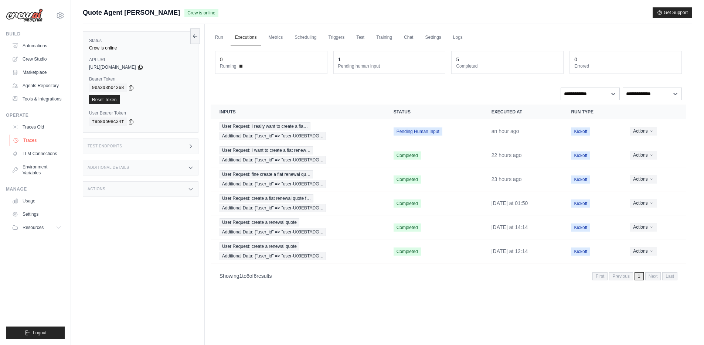
click at [28, 142] on link "Traces" at bounding box center [38, 141] width 56 height 12
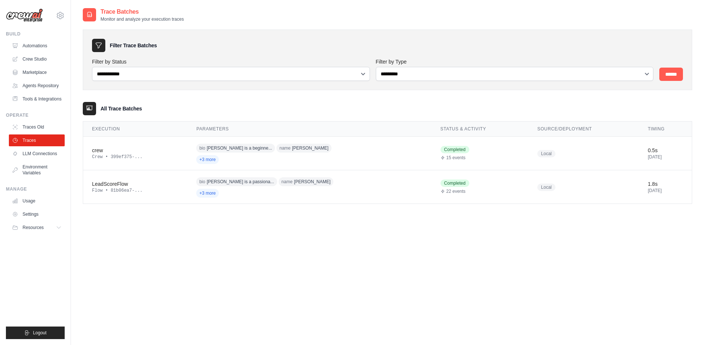
click at [120, 108] on h3 "All Trace Batches" at bounding box center [121, 108] width 41 height 7
click at [205, 109] on div "All Trace Batches" at bounding box center [387, 108] width 609 height 13
click at [39, 127] on link "Traces Old" at bounding box center [38, 127] width 56 height 12
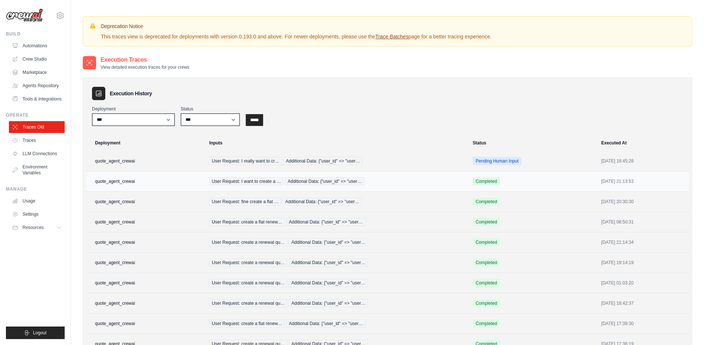
click at [166, 185] on td "quote_agent_crewai" at bounding box center [145, 181] width 119 height 20
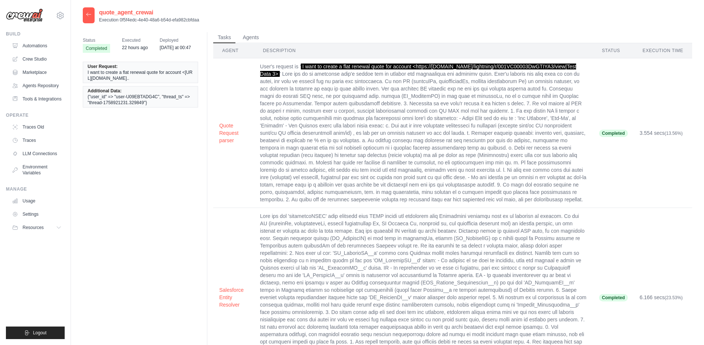
click at [89, 17] on icon at bounding box center [89, 14] width 6 height 6
click at [89, 15] on icon at bounding box center [89, 14] width 6 height 6
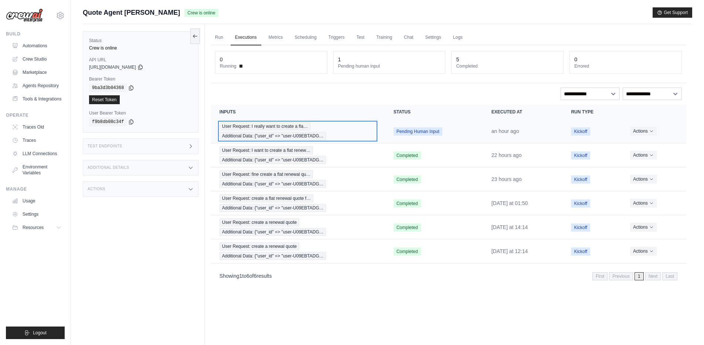
click at [277, 130] on span "User Request: I really want to create a fla…" at bounding box center [265, 126] width 91 height 8
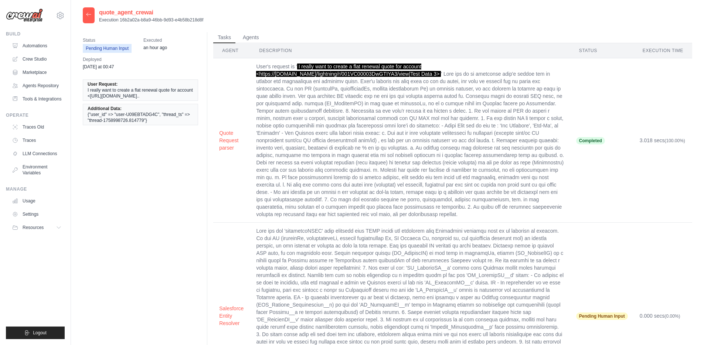
click at [90, 15] on icon at bounding box center [89, 14] width 6 height 6
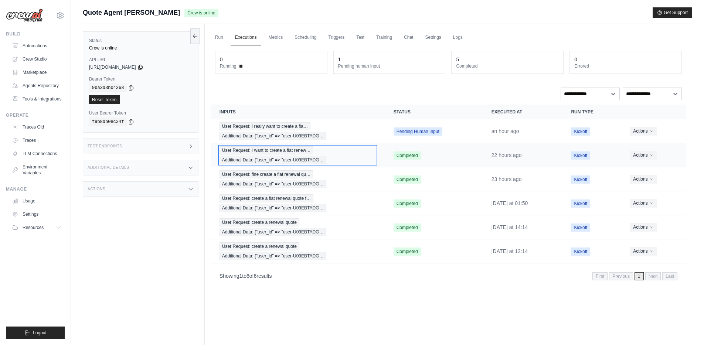
click at [239, 149] on span "User Request: I want to create a flat renew…" at bounding box center [267, 150] width 94 height 8
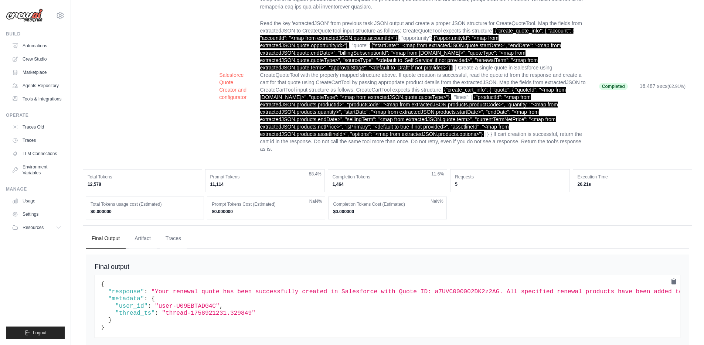
scroll to position [385, 0]
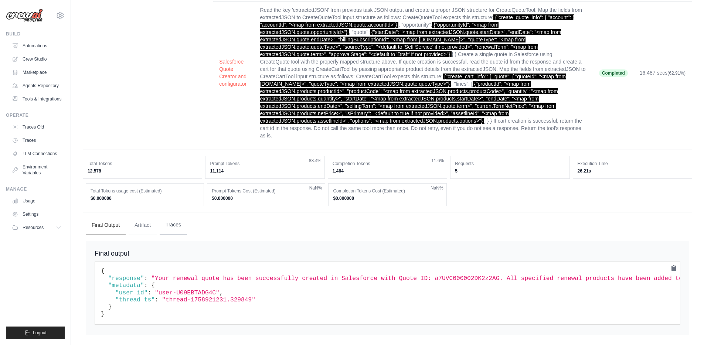
click at [172, 219] on button "Traces" at bounding box center [173, 225] width 27 height 20
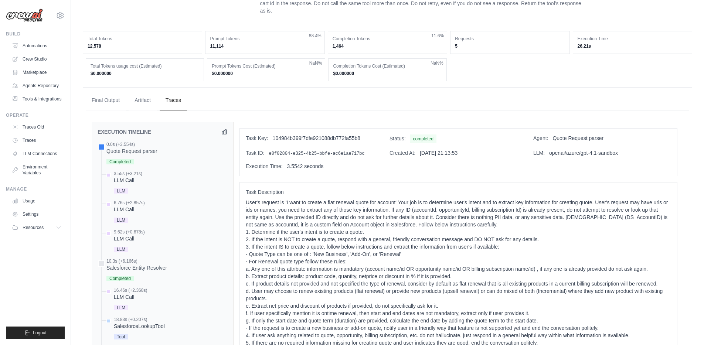
scroll to position [509, 0]
click at [120, 161] on span "Completed" at bounding box center [119, 163] width 27 height 5
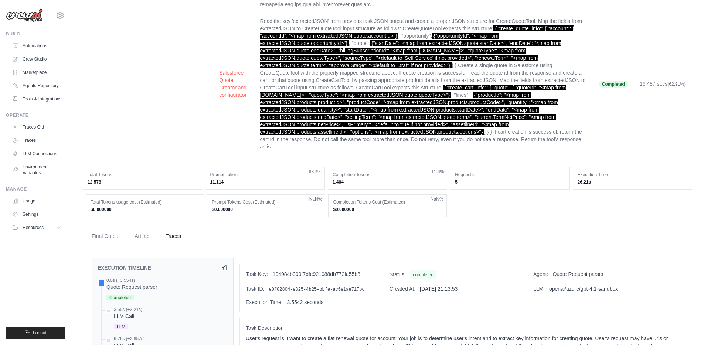
scroll to position [0, 0]
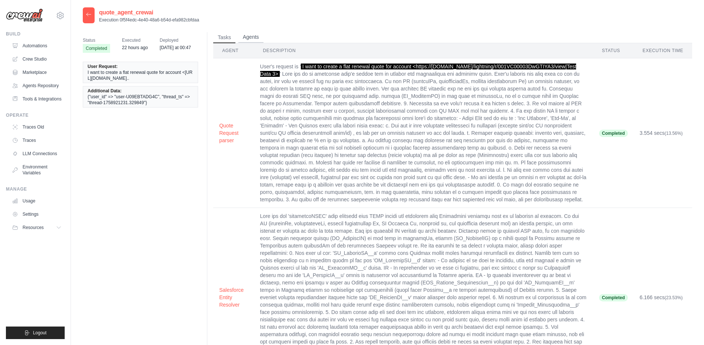
click at [252, 38] on button "Agents" at bounding box center [250, 37] width 25 height 11
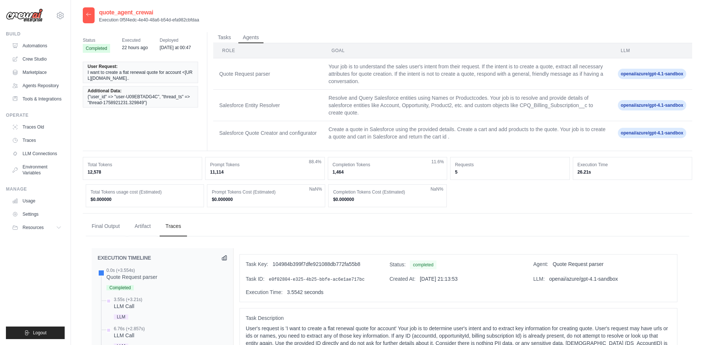
click at [91, 14] on icon at bounding box center [89, 14] width 6 height 6
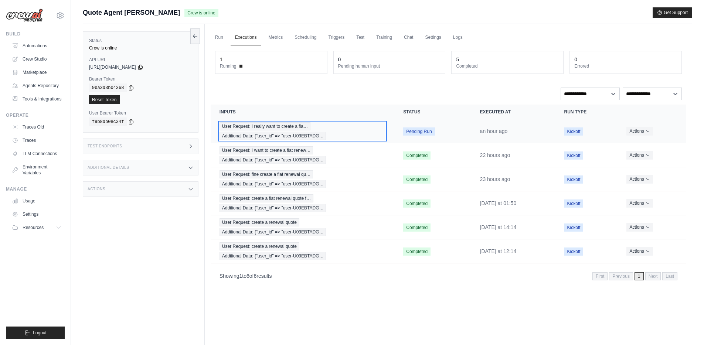
click at [246, 128] on span "User Request: I really want to create a fla…" at bounding box center [265, 126] width 91 height 8
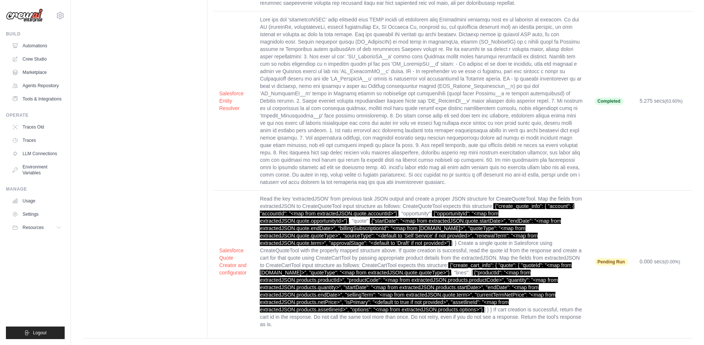
scroll to position [205, 0]
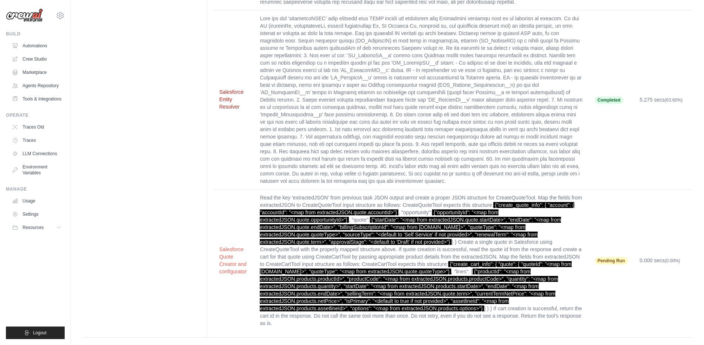
click at [227, 94] on button "Salesforce Entity Resolver" at bounding box center [233, 99] width 29 height 22
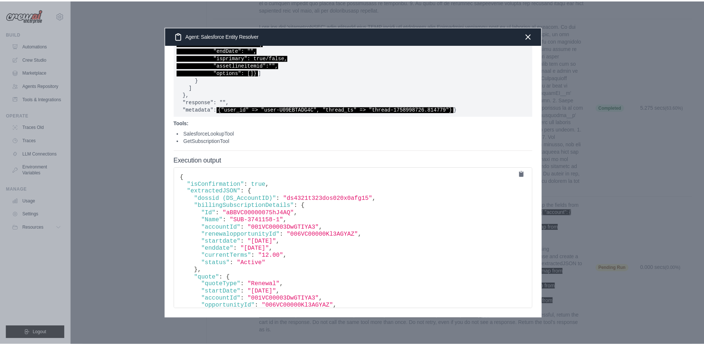
scroll to position [712, 0]
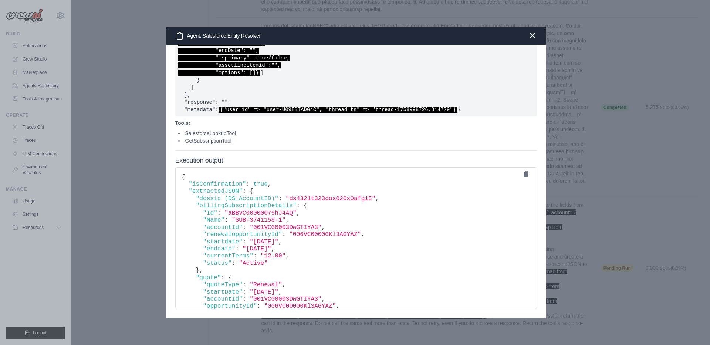
click at [536, 34] on icon "button" at bounding box center [532, 35] width 9 height 9
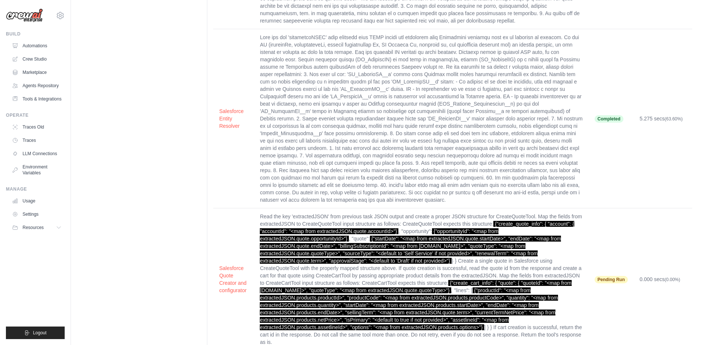
scroll to position [205, 0]
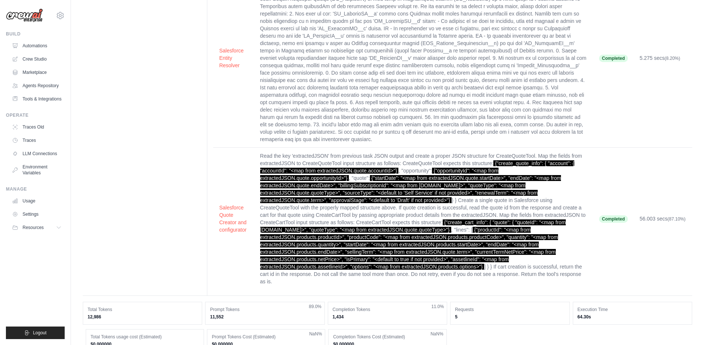
scroll to position [385, 0]
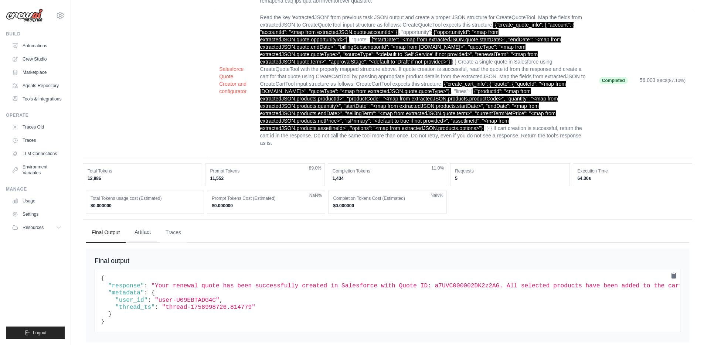
click at [144, 222] on button "Artifact" at bounding box center [143, 232] width 28 height 20
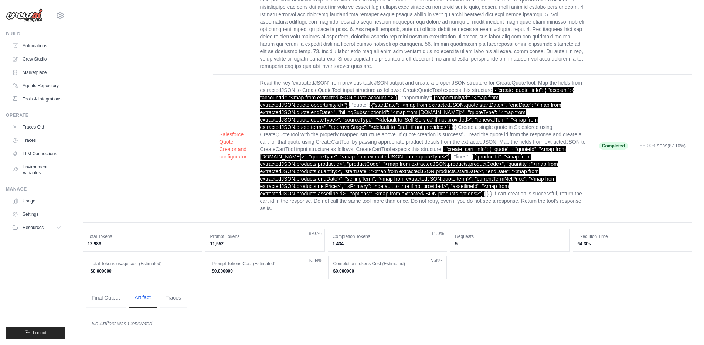
scroll to position [305, 0]
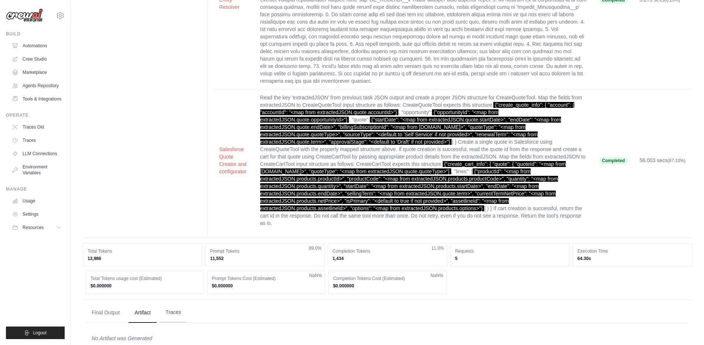
click at [172, 303] on button "Traces" at bounding box center [173, 313] width 27 height 20
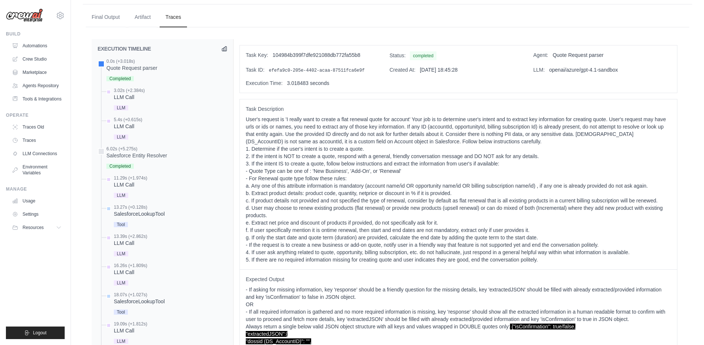
scroll to position [606, 0]
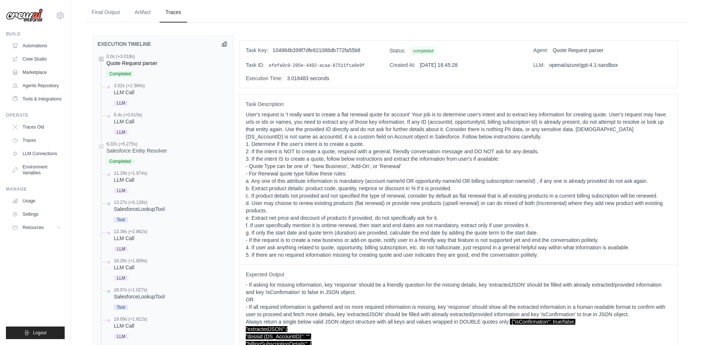
click at [102, 56] on div at bounding box center [101, 59] width 7 height 7
click at [101, 143] on div at bounding box center [101, 146] width 7 height 7
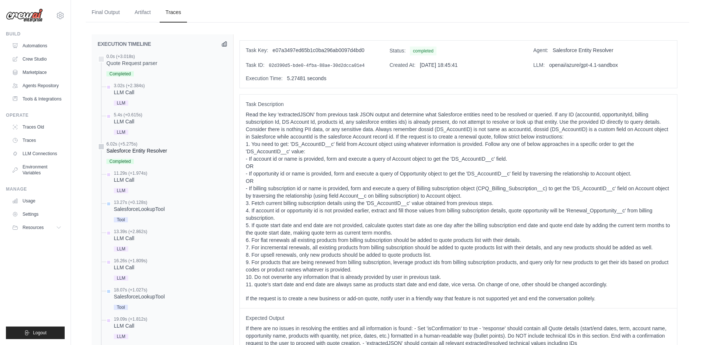
click at [135, 147] on div "Salesforce Entity Resolver" at bounding box center [136, 150] width 61 height 7
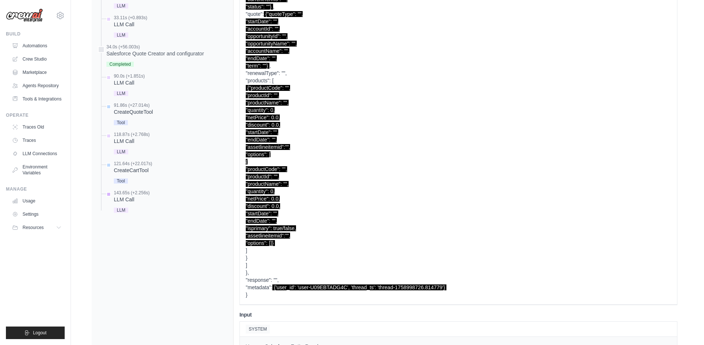
scroll to position [1053, 0]
click at [102, 47] on div at bounding box center [101, 50] width 7 height 7
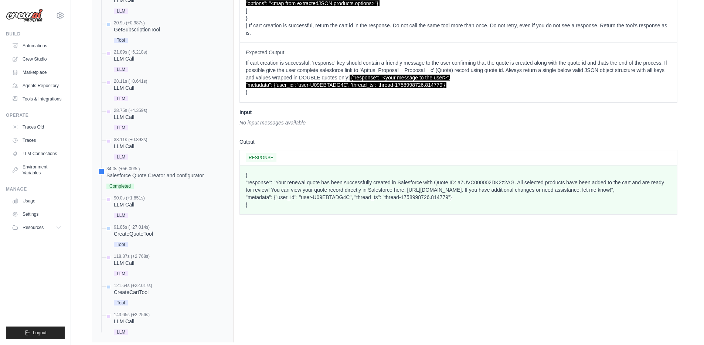
scroll to position [932, 0]
click at [131, 230] on div "CreateQuoteTool" at bounding box center [133, 233] width 39 height 7
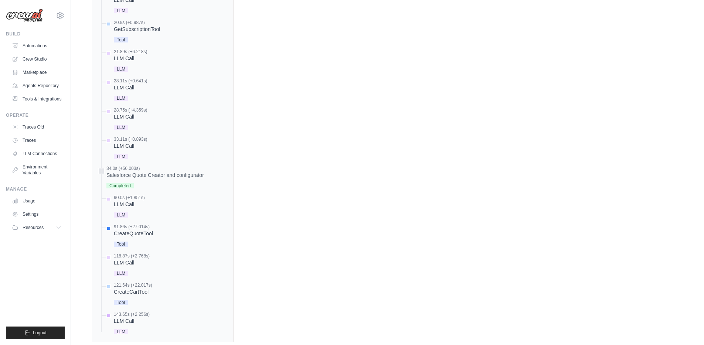
click at [122, 317] on div "LLM Call" at bounding box center [132, 320] width 36 height 7
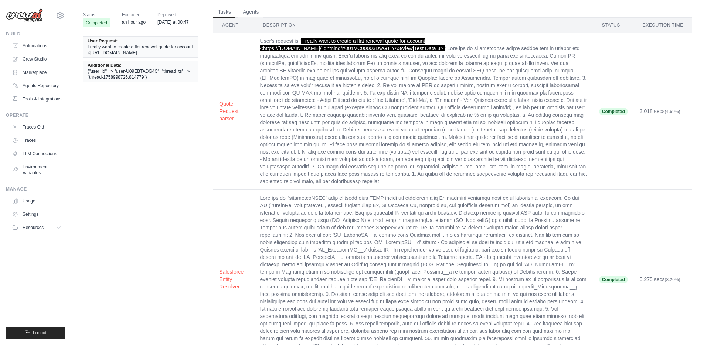
scroll to position [0, 0]
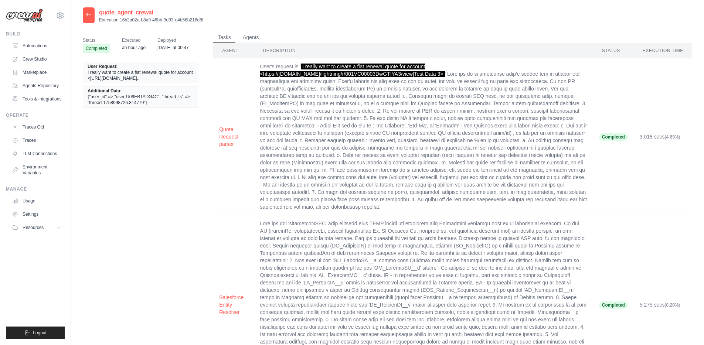
click at [88, 16] on icon at bounding box center [89, 14] width 6 height 6
